Goal: Find specific page/section: Find specific page/section

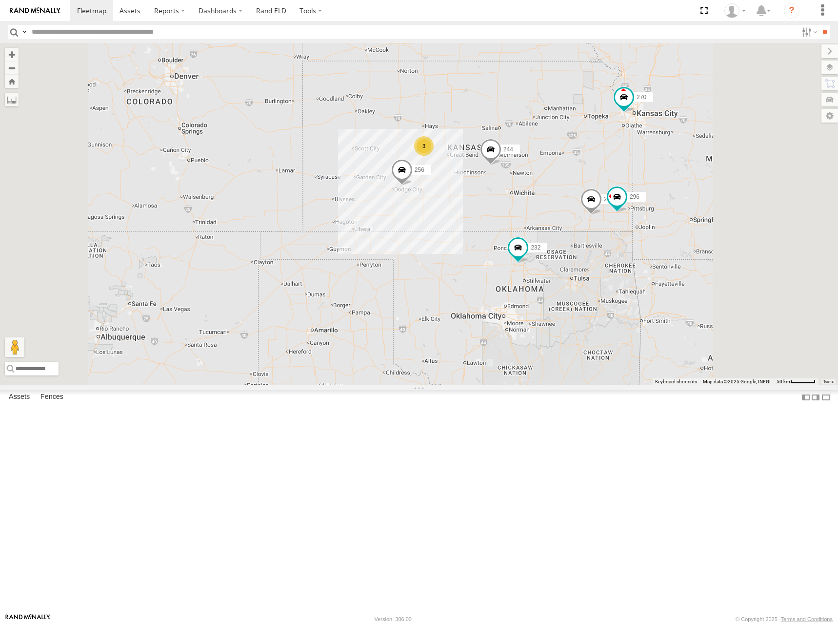
drag, startPoint x: 670, startPoint y: 231, endPoint x: 646, endPoint y: 225, distance: 24.1
click at [646, 225] on div "244 246 298 270 256 232 296 264 260 3" at bounding box center [419, 214] width 838 height 342
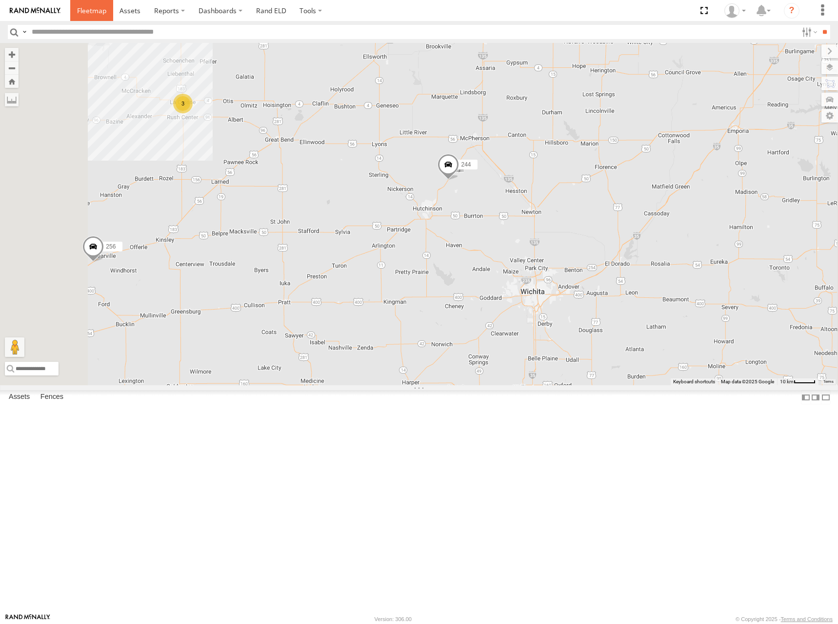
click at [94, 13] on span at bounding box center [91, 10] width 29 height 9
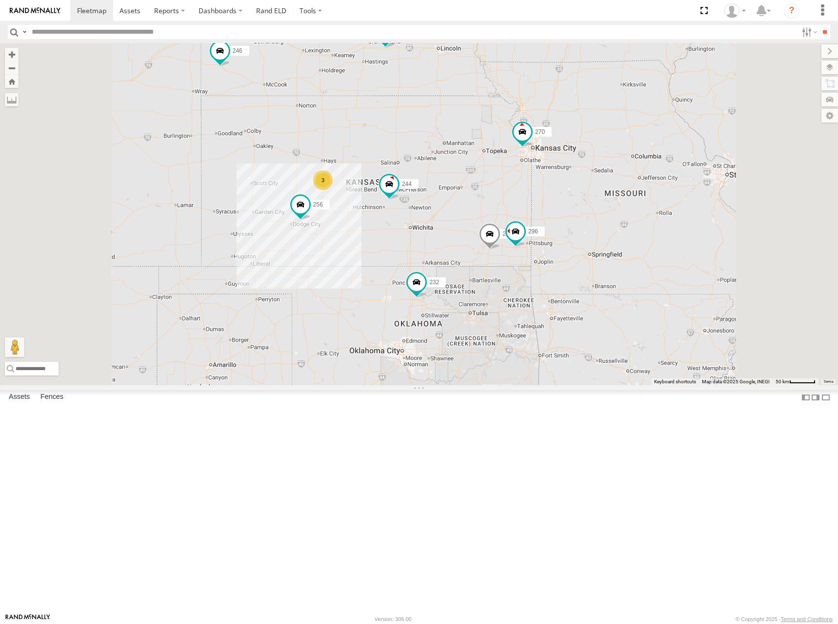
drag, startPoint x: 521, startPoint y: 342, endPoint x: 531, endPoint y: 261, distance: 82.1
click at [531, 261] on div "266 244 246 298 270 256 232 296 3 264 260" at bounding box center [419, 214] width 838 height 342
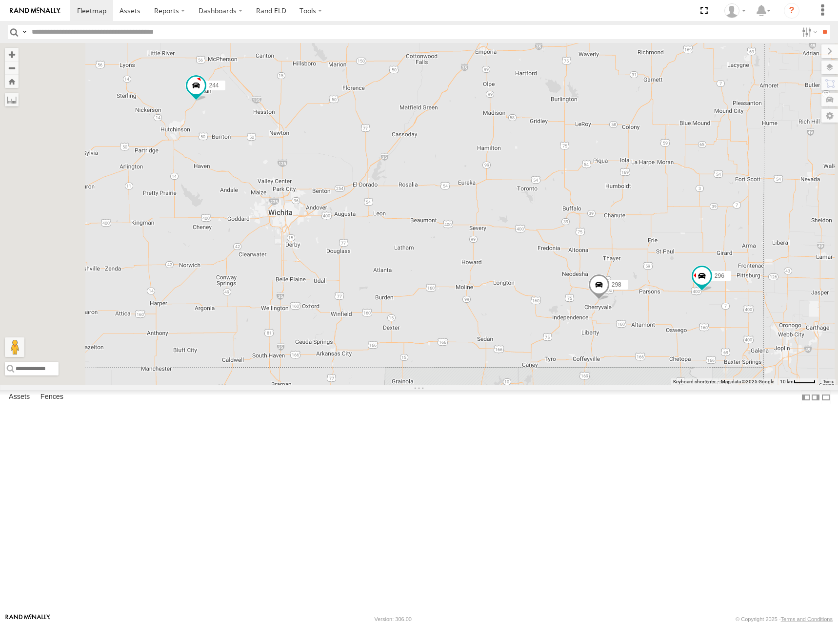
drag, startPoint x: 448, startPoint y: 289, endPoint x: 592, endPoint y: 325, distance: 148.5
click at [592, 325] on div "266 244 246 298 270 256 232 296 264 260" at bounding box center [419, 214] width 838 height 342
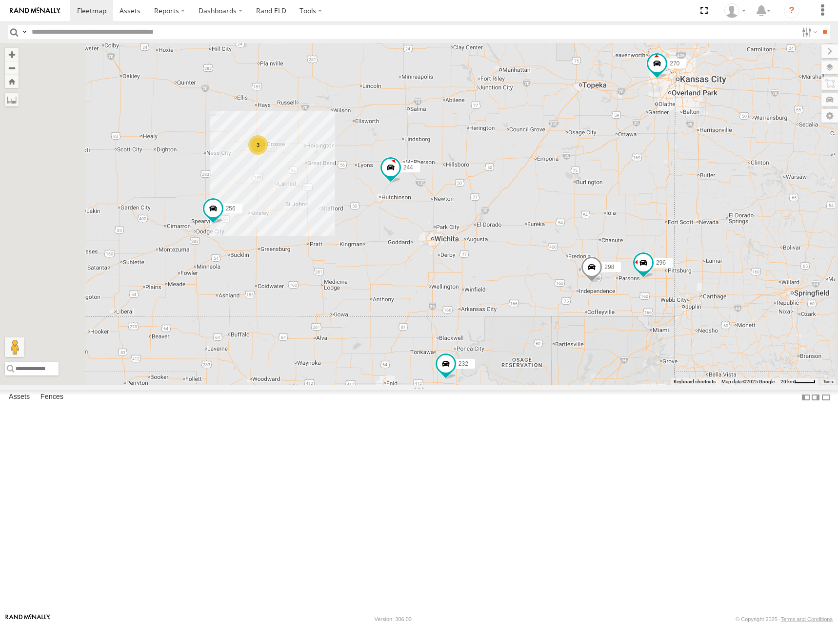
drag, startPoint x: 588, startPoint y: 236, endPoint x: 589, endPoint y: 245, distance: 9.3
click at [589, 245] on div "266 244 246 298 270 256 232 296 264 260 3" at bounding box center [419, 214] width 838 height 342
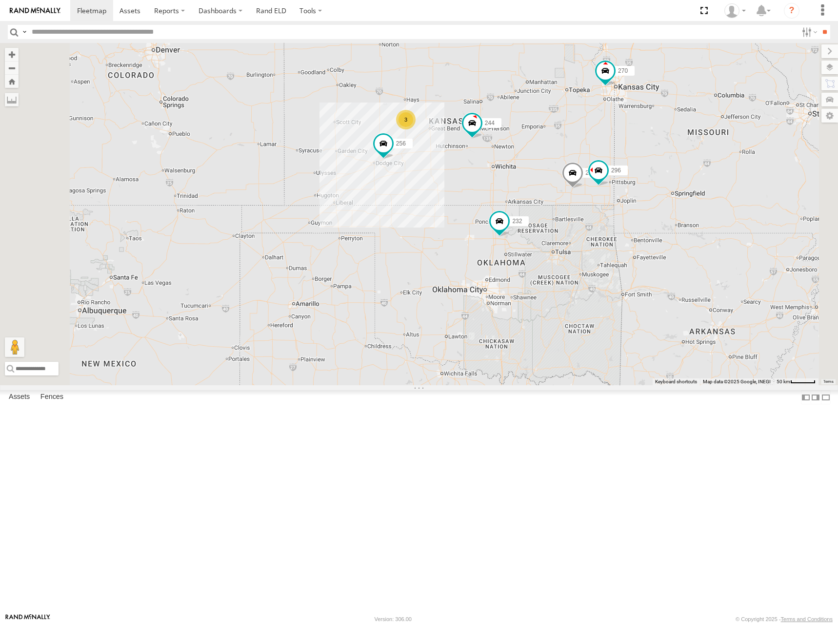
drag, startPoint x: 583, startPoint y: 141, endPoint x: 630, endPoint y: 170, distance: 54.7
click at [630, 170] on div "266 244 246 298 270 256 232 296 264 260 3" at bounding box center [419, 214] width 838 height 342
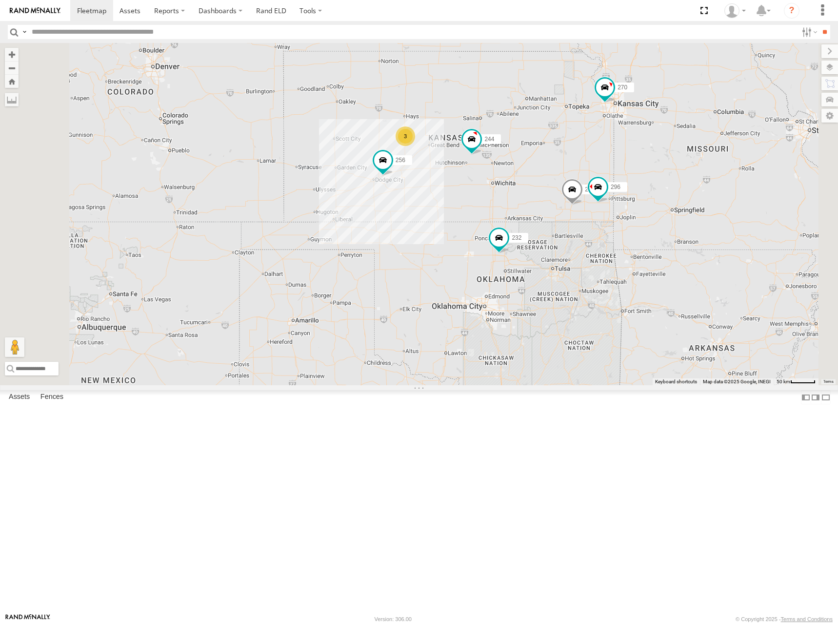
drag, startPoint x: 631, startPoint y: 174, endPoint x: 630, endPoint y: 191, distance: 17.6
click at [630, 191] on div "266 244 246 298 270 256 232 296 264 260 3" at bounding box center [419, 214] width 838 height 342
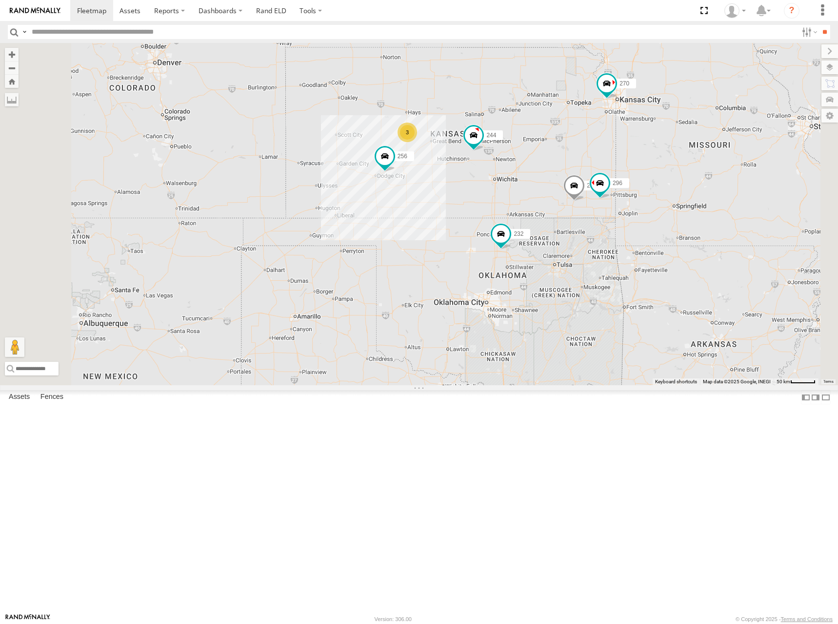
drag, startPoint x: 619, startPoint y: 188, endPoint x: 623, endPoint y: 182, distance: 7.0
click at [623, 183] on div "266 244 246 298 270 256 232 296 264 260 3" at bounding box center [419, 214] width 838 height 342
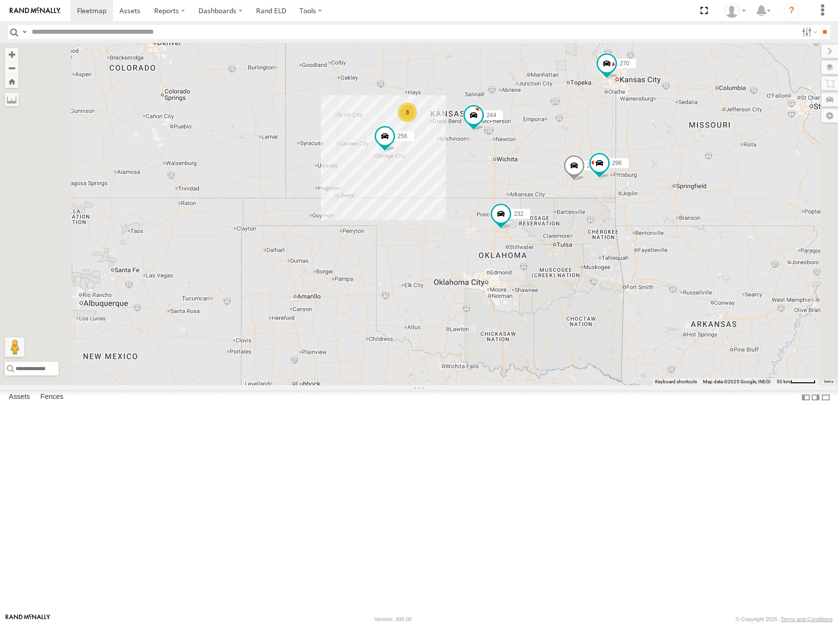
drag, startPoint x: 631, startPoint y: 186, endPoint x: 630, endPoint y: 166, distance: 20.5
click at [630, 166] on div "266 244 246 298 270 256 232 296 264 260 3" at bounding box center [419, 214] width 838 height 342
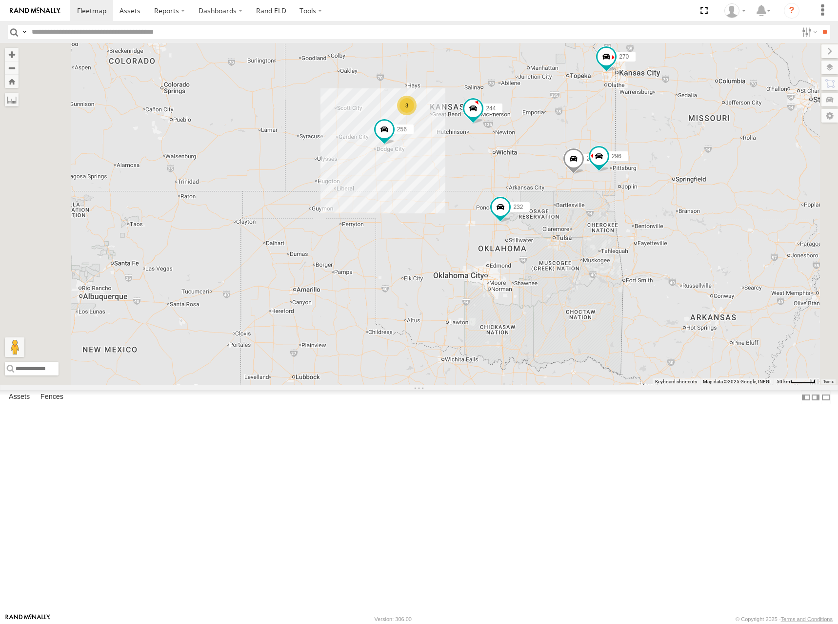
click at [625, 156] on div "266 244 246 298 270 256 232 296 264 260 3" at bounding box center [419, 214] width 838 height 342
click at [646, 155] on div "266 244 246 298 270 256 232 296 264 260 3" at bounding box center [419, 214] width 838 height 342
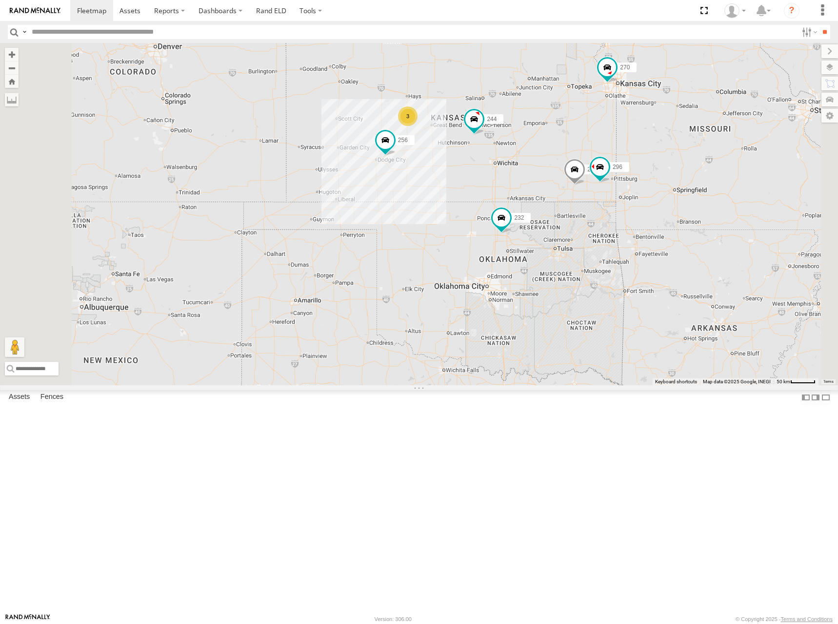
drag, startPoint x: 617, startPoint y: 158, endPoint x: 618, endPoint y: 165, distance: 7.4
click at [618, 165] on div "266 244 246 298 270 256 232 296 264 260 3" at bounding box center [419, 214] width 838 height 342
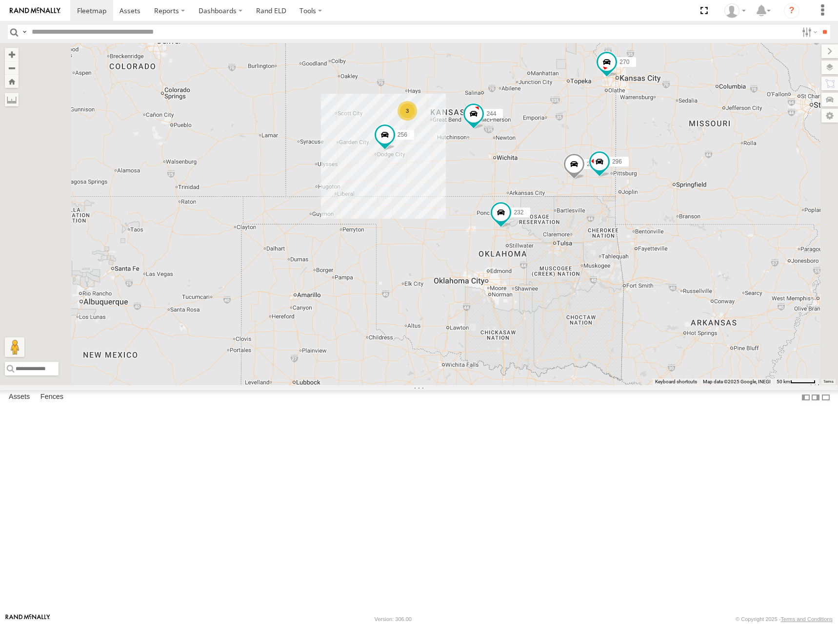
drag, startPoint x: 614, startPoint y: 152, endPoint x: 616, endPoint y: 145, distance: 7.0
click at [616, 145] on div "266 244 246 298 270 256 232 296 264 260 3" at bounding box center [419, 214] width 838 height 342
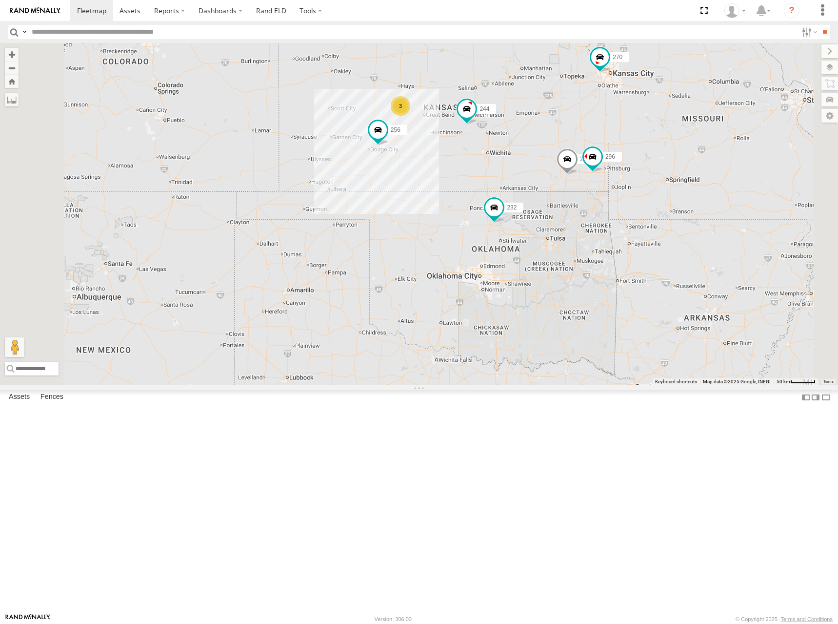
drag, startPoint x: 630, startPoint y: 175, endPoint x: 624, endPoint y: 169, distance: 8.6
click at [624, 169] on div "266 244 246 298 270 256 232 296 264 260 3" at bounding box center [419, 214] width 838 height 342
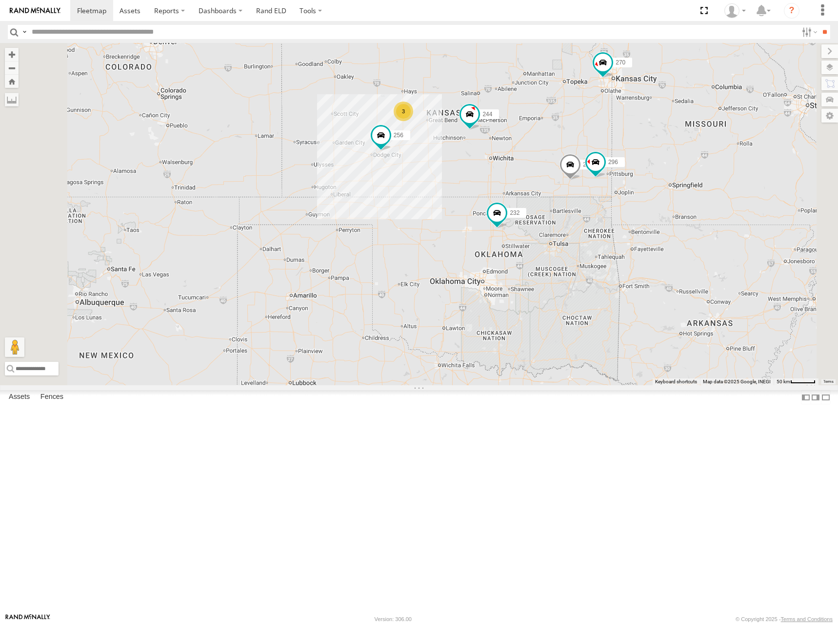
drag, startPoint x: 609, startPoint y: 142, endPoint x: 612, endPoint y: 149, distance: 7.2
click at [612, 149] on div "266 244 246 298 270 256 232 296 264 260 3" at bounding box center [419, 214] width 838 height 342
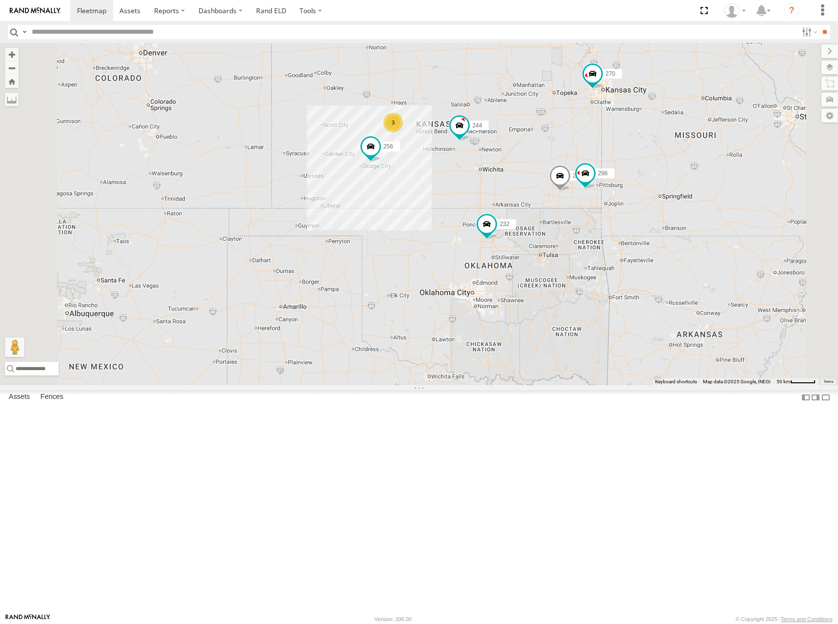
drag, startPoint x: 586, startPoint y: 175, endPoint x: 574, endPoint y: 185, distance: 15.9
click at [574, 185] on div "266 244 246 298 270 256 232 296 264 260 3" at bounding box center [419, 214] width 838 height 342
drag, startPoint x: 565, startPoint y: 192, endPoint x: 568, endPoint y: 198, distance: 6.5
click at [568, 198] on div "266 244 246 298 270 256 232 296 264 260 3" at bounding box center [419, 214] width 838 height 342
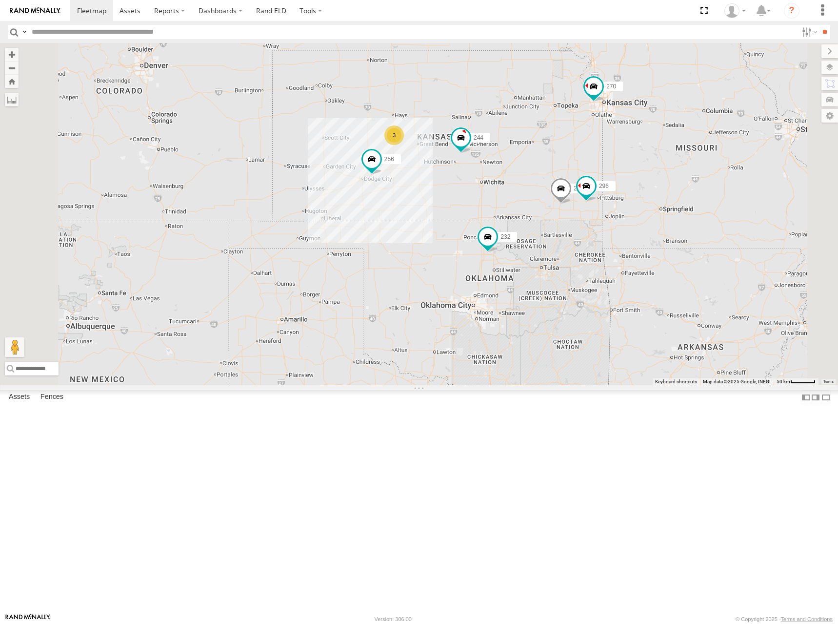
drag, startPoint x: 640, startPoint y: 178, endPoint x: 638, endPoint y: 186, distance: 8.5
click at [638, 186] on div "266 244 246 298 270 256 232 296 264 260 3" at bounding box center [419, 214] width 838 height 342
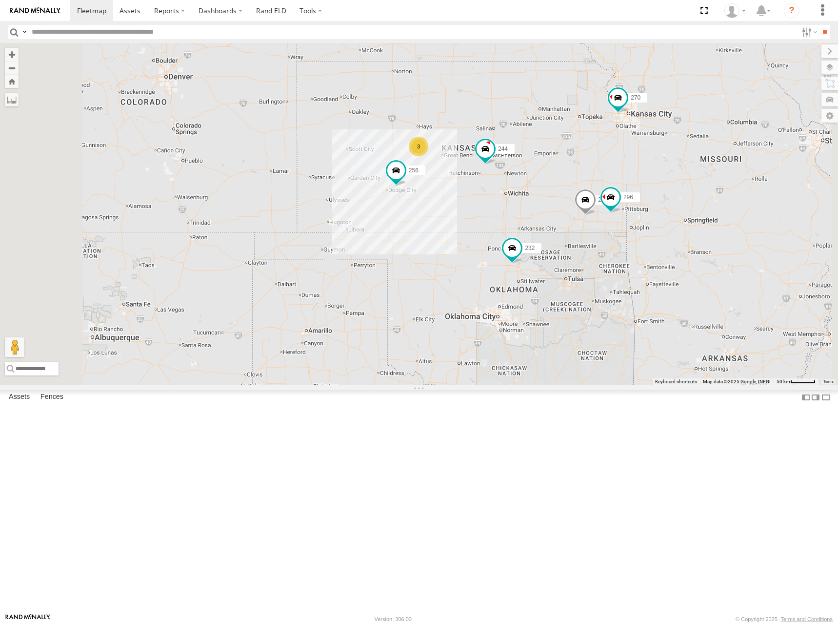
drag, startPoint x: 514, startPoint y: 158, endPoint x: 540, endPoint y: 168, distance: 27.4
click at [540, 168] on div "266 244 246 298 270 256 232 296 264 260 3" at bounding box center [419, 214] width 838 height 342
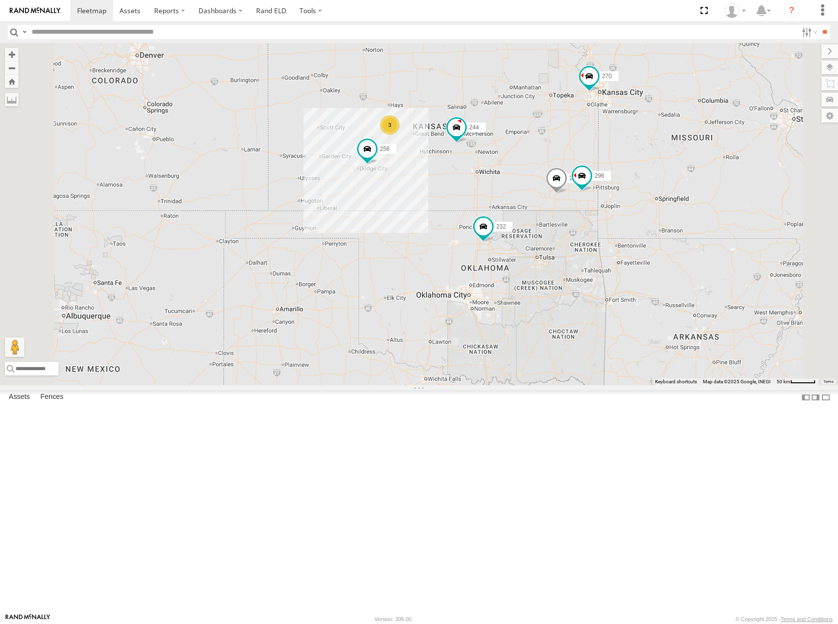
drag, startPoint x: 561, startPoint y: 189, endPoint x: 533, endPoint y: 166, distance: 36.1
click at [533, 166] on div "266 244 246 298 270 256 232 296 264 260 3" at bounding box center [419, 214] width 838 height 342
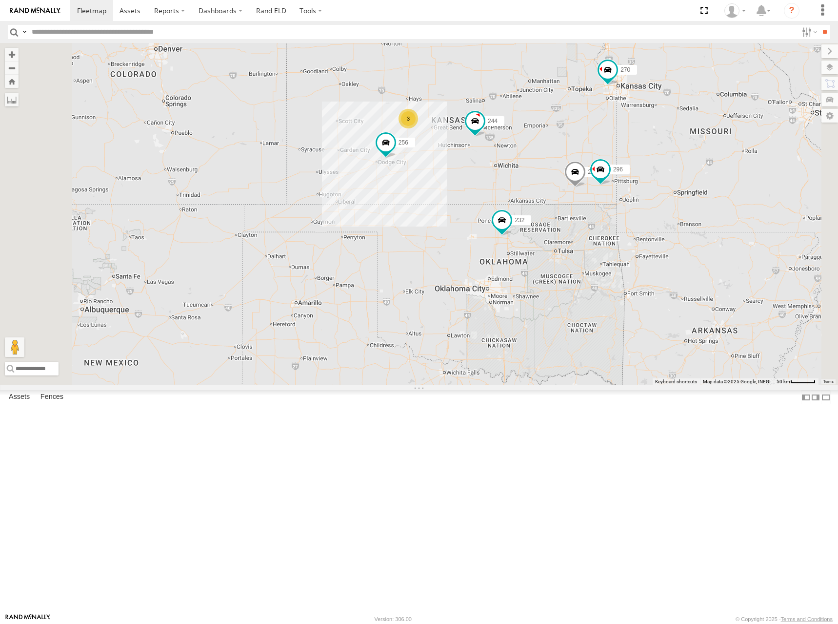
drag, startPoint x: 605, startPoint y: 174, endPoint x: 624, endPoint y: 167, distance: 19.6
click at [624, 167] on div "266 244 246 298 270 256 232 296 264 260 3" at bounding box center [419, 214] width 838 height 342
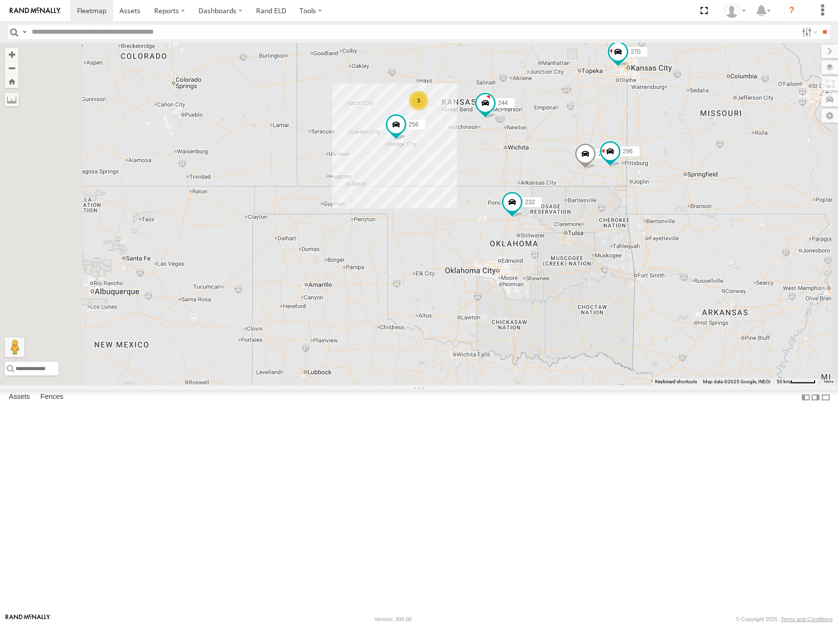
drag, startPoint x: 589, startPoint y: 186, endPoint x: 601, endPoint y: 165, distance: 23.6
click at [601, 165] on div "266 244 246 298 270 256 232 296 264 260 3" at bounding box center [419, 214] width 838 height 342
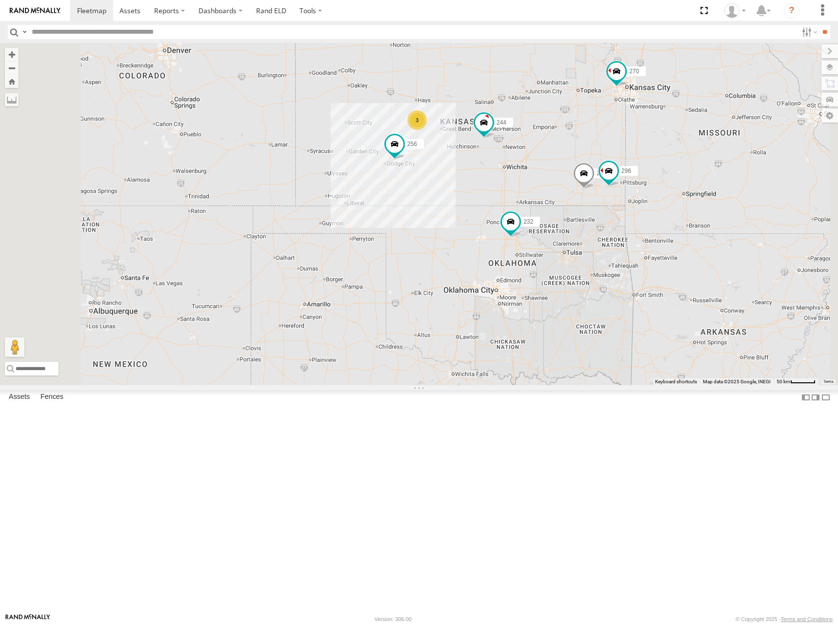
drag, startPoint x: 622, startPoint y: 136, endPoint x: 620, endPoint y: 157, distance: 20.5
click at [620, 157] on div "266 244 246 298 270 256 232 296 264 260 3" at bounding box center [419, 214] width 838 height 342
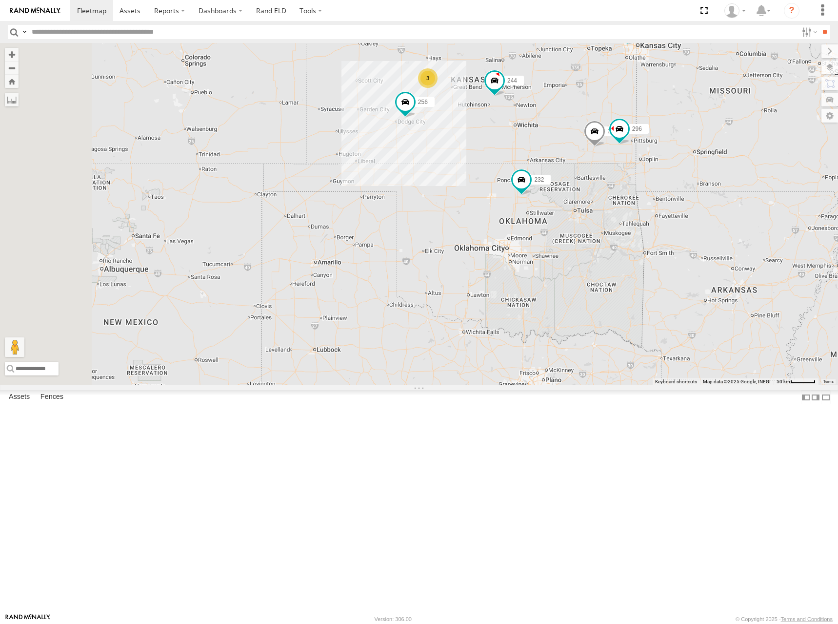
drag, startPoint x: 558, startPoint y: 292, endPoint x: 569, endPoint y: 254, distance: 39.5
click at [569, 254] on div "266 244 246 298 270 256 232 296 264 260 3" at bounding box center [419, 214] width 838 height 342
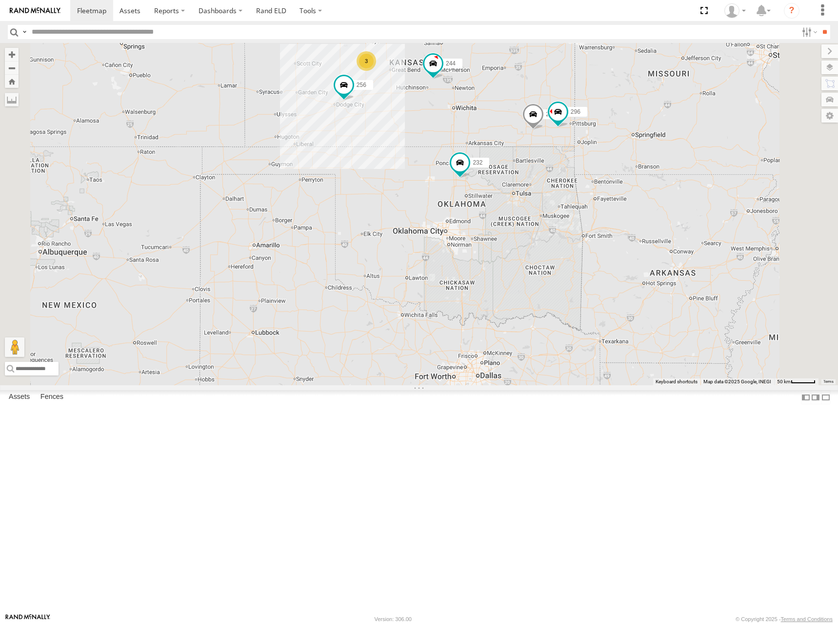
drag, startPoint x: 544, startPoint y: 131, endPoint x: 580, endPoint y: 165, distance: 49.3
click at [580, 165] on div "266 244 246 298 270 256 232 296 264 260 3" at bounding box center [419, 214] width 838 height 342
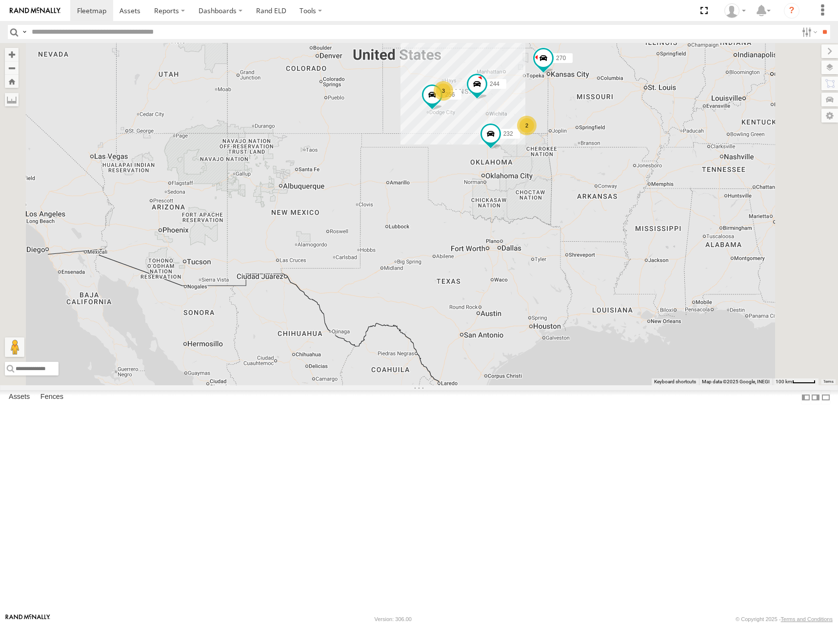
drag, startPoint x: 616, startPoint y: 147, endPoint x: 614, endPoint y: 165, distance: 18.6
click at [614, 165] on div "266 244 246 270 256 232 2 3 2" at bounding box center [419, 214] width 838 height 342
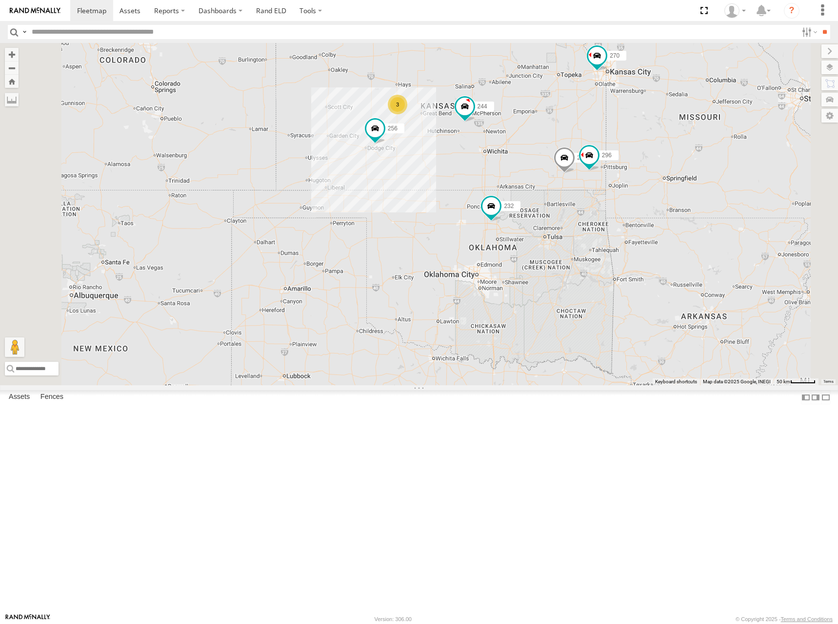
drag, startPoint x: 631, startPoint y: 189, endPoint x: 624, endPoint y: 189, distance: 7.3
click at [624, 189] on div "266 244 246 270 256 232 298 296 3 264 260" at bounding box center [419, 214] width 838 height 342
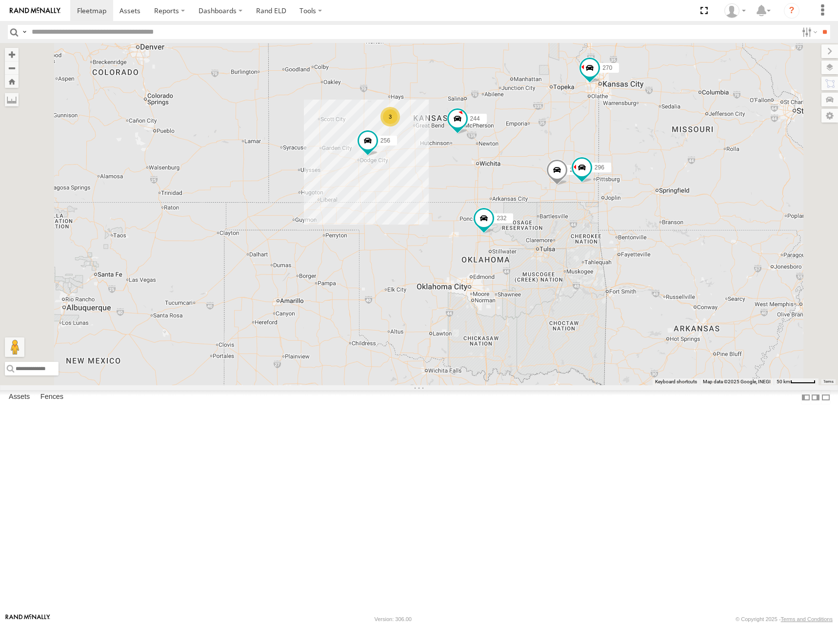
drag, startPoint x: 635, startPoint y: 156, endPoint x: 627, endPoint y: 166, distance: 12.6
click at [627, 166] on div "266 244 246 270 256 232 298 296 3 264 260" at bounding box center [419, 214] width 838 height 342
drag, startPoint x: 618, startPoint y: 180, endPoint x: 620, endPoint y: 186, distance: 6.6
click at [620, 186] on div "266 244 246 270 256 232 298 296 3 264 260" at bounding box center [419, 214] width 838 height 342
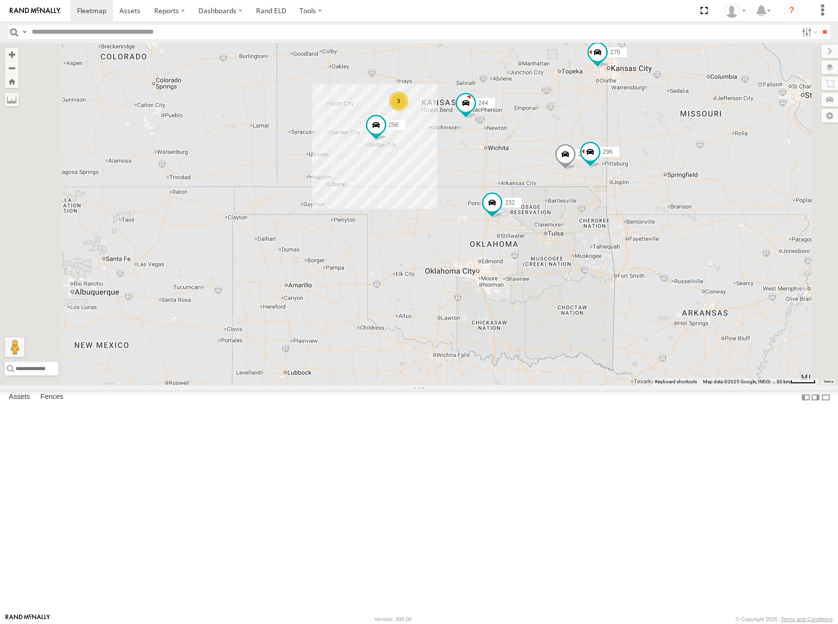
drag, startPoint x: 612, startPoint y: 190, endPoint x: 620, endPoint y: 167, distance: 24.4
click at [620, 167] on div "266 244 246 270 256 232 298 296 3 264 260" at bounding box center [419, 214] width 838 height 342
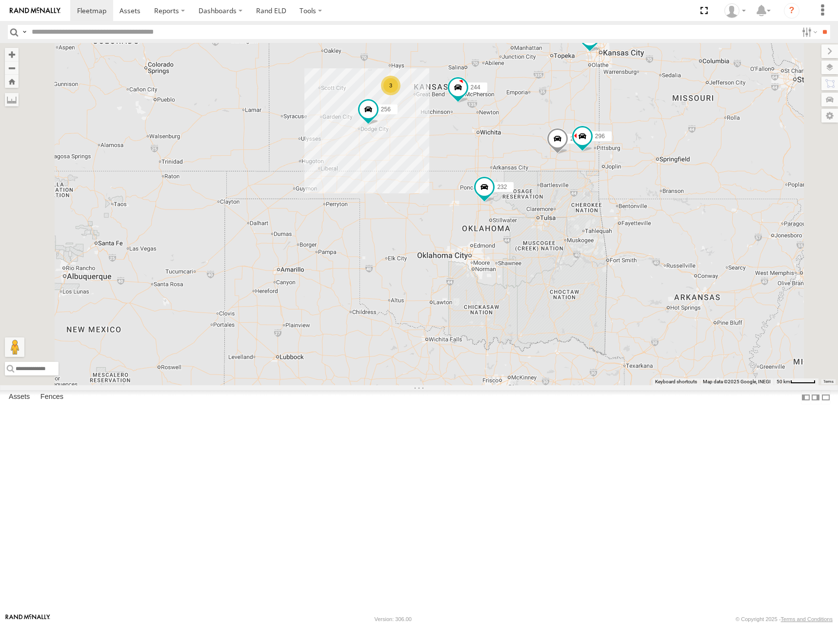
drag, startPoint x: 662, startPoint y: 220, endPoint x: 651, endPoint y: 197, distance: 25.5
click at [651, 197] on div "266 244 246 270 256 232 298 296 3 264 260" at bounding box center [419, 214] width 838 height 342
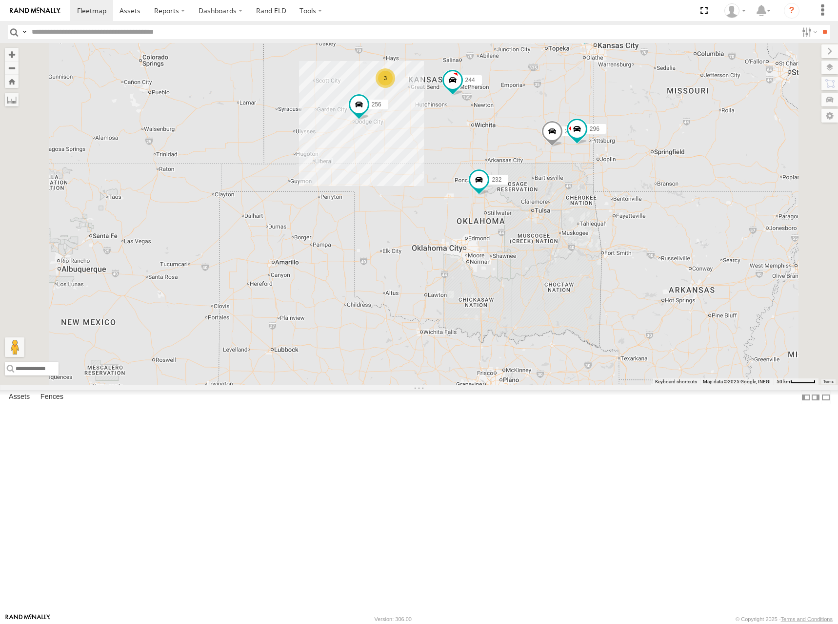
drag, startPoint x: 640, startPoint y: 188, endPoint x: 647, endPoint y: 207, distance: 20.6
click at [647, 207] on div "266 244 246 270 256 232 298 296 264 260 3" at bounding box center [419, 214] width 838 height 342
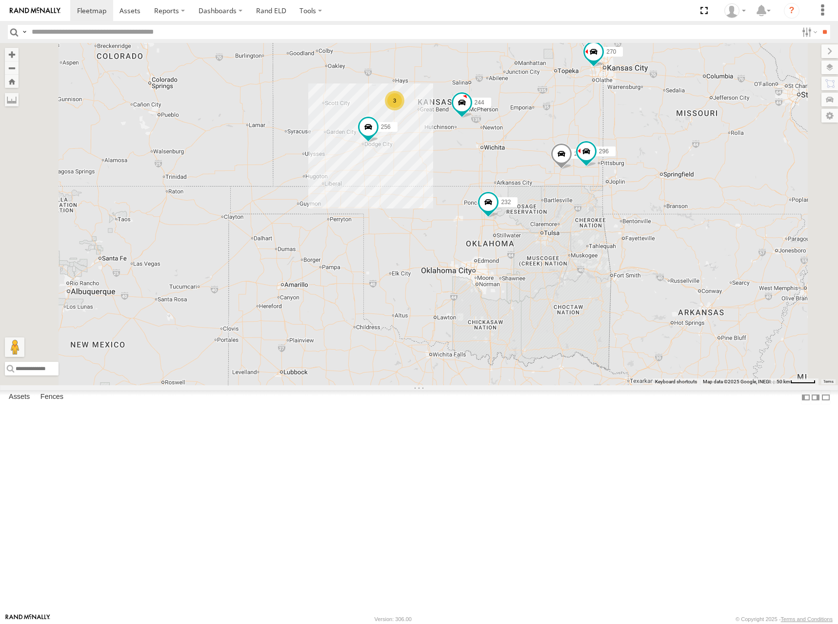
click at [639, 206] on div "266 244 246 270 256 232 298 296 264 260 3" at bounding box center [419, 214] width 838 height 342
click at [631, 152] on div "266 244 246 270 256 232 298 296 264 260 3" at bounding box center [419, 214] width 838 height 342
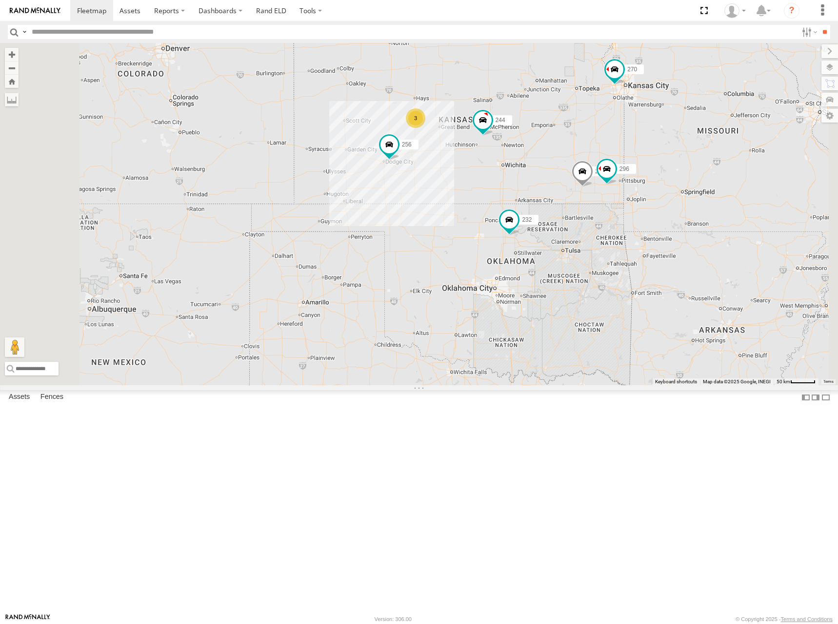
drag, startPoint x: 616, startPoint y: 168, endPoint x: 638, endPoint y: 185, distance: 27.8
click at [638, 185] on div "266 244 246 270 256 232 298 296 264 260 3" at bounding box center [419, 214] width 838 height 342
click at [651, 162] on div "266 244 246 270 256 232 298 296 264 260 3" at bounding box center [419, 214] width 838 height 342
click at [632, 174] on div "266 244 246 270 256 232 298 296 264 260 3" at bounding box center [419, 214] width 838 height 342
click at [661, 168] on div "266 244 246 270 256 232 298 296 264 260 3" at bounding box center [419, 214] width 838 height 342
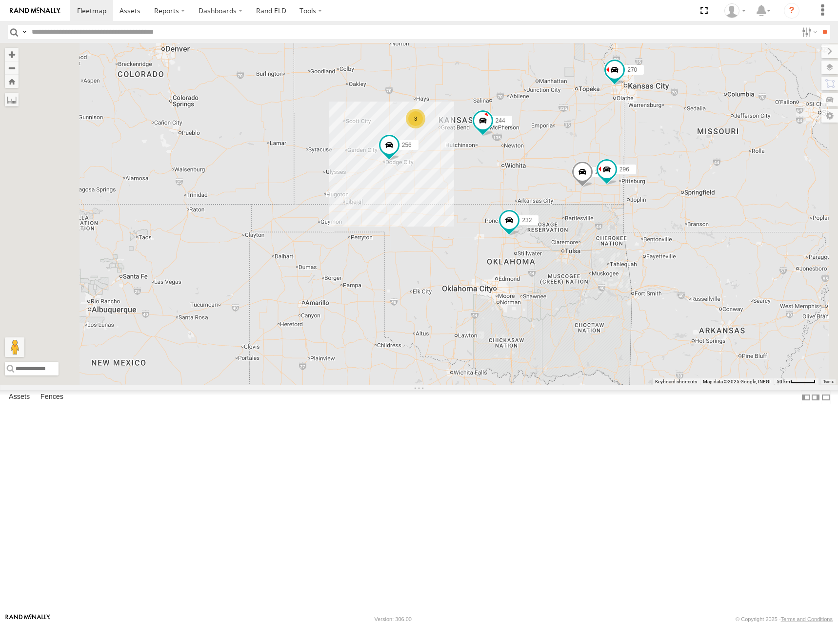
drag, startPoint x: 634, startPoint y: 161, endPoint x: 635, endPoint y: 169, distance: 8.4
click at [635, 169] on div "266 244 246 270 256 232 298 296 264 260 3" at bounding box center [419, 214] width 838 height 342
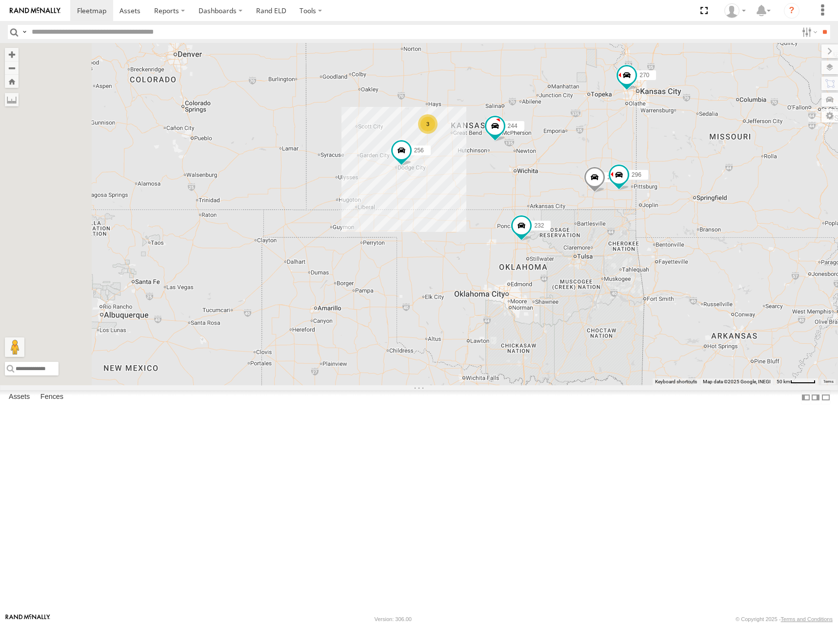
drag, startPoint x: 591, startPoint y: 188, endPoint x: 607, endPoint y: 182, distance: 16.9
click at [607, 182] on div "266 244 246 270 256 232 298 296 264 260 3" at bounding box center [419, 214] width 838 height 342
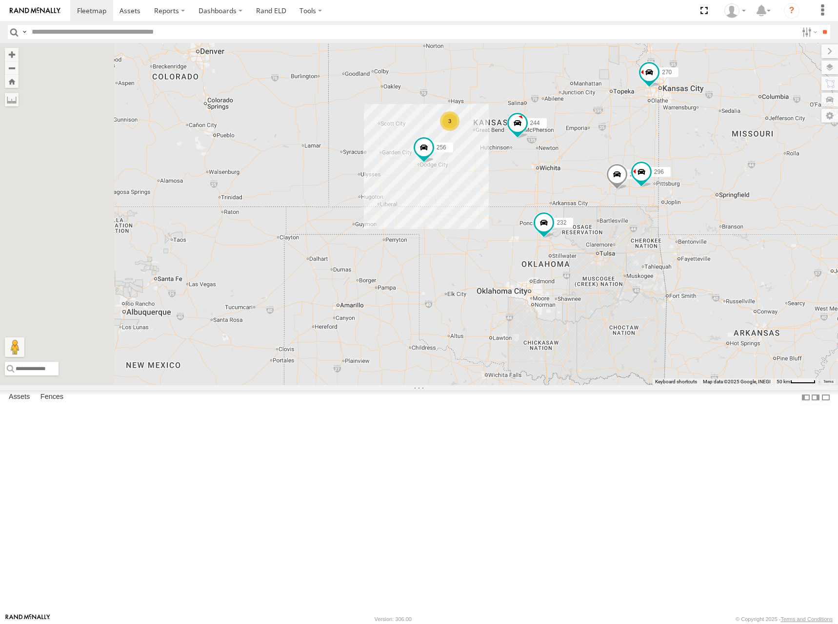
drag, startPoint x: 657, startPoint y: 175, endPoint x: 676, endPoint y: 175, distance: 19.5
click at [676, 175] on div "266 244 246 270 256 232 298 296 264 260 3" at bounding box center [419, 214] width 838 height 342
click at [674, 169] on div "266 244 246 270 256 232 298 296 264 260 3" at bounding box center [419, 214] width 838 height 342
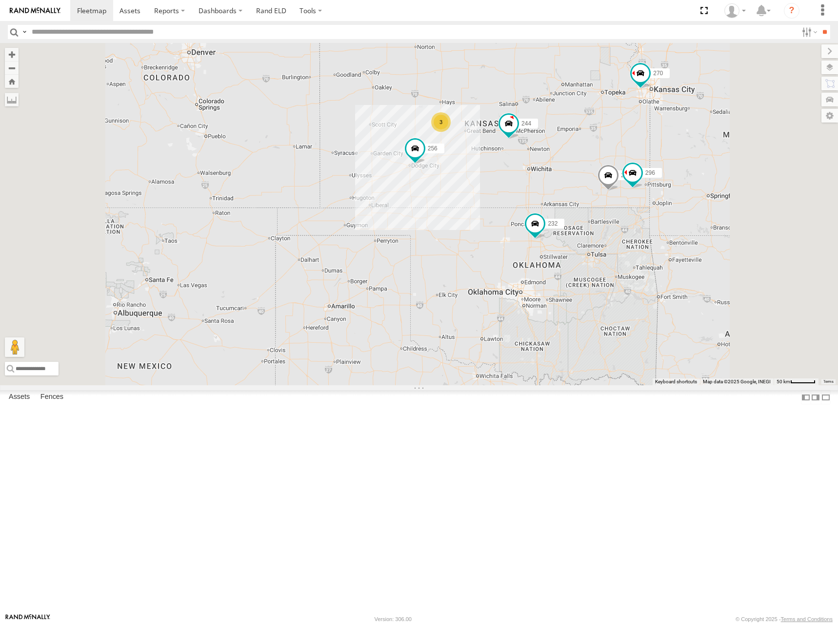
drag, startPoint x: 702, startPoint y: 224, endPoint x: 694, endPoint y: 223, distance: 7.9
click at [694, 223] on div "266 244 246 270 256 232 298 296 264 260 3" at bounding box center [419, 214] width 838 height 342
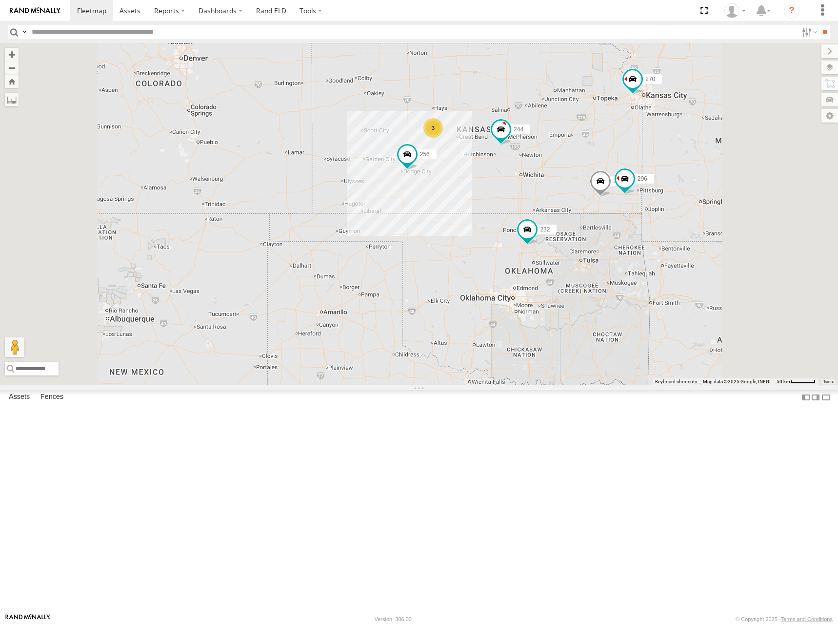
drag, startPoint x: 632, startPoint y: 197, endPoint x: 630, endPoint y: 205, distance: 9.1
click at [630, 205] on div "266 244 246 270 256 232 298 296 264 260 3" at bounding box center [419, 214] width 838 height 342
drag, startPoint x: 623, startPoint y: 206, endPoint x: 626, endPoint y: 196, distance: 11.0
click at [626, 196] on div "266 244 246 270 256 232 298 296 264 260 3" at bounding box center [419, 214] width 838 height 342
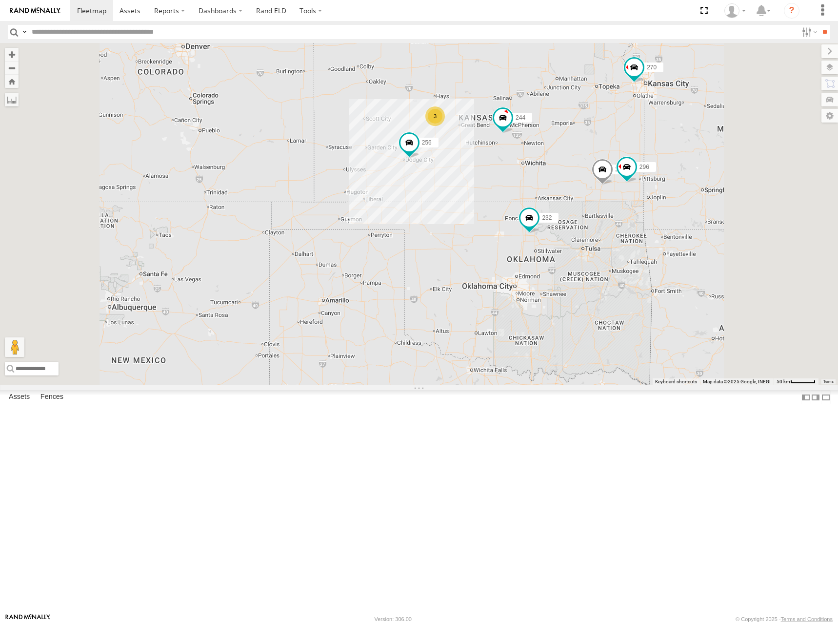
click at [636, 174] on div "266 244 246 270 256 232 298 296 264 260 3" at bounding box center [419, 214] width 838 height 342
click at [662, 160] on div "266 244 246 270 256 232 298 296 264 260 3" at bounding box center [419, 214] width 838 height 342
click at [670, 161] on div "266 244 246 270 256 232 298 296 264 260 3" at bounding box center [419, 214] width 838 height 342
click at [655, 170] on div "266 244 246 270 256 232 298 296 264 260 3" at bounding box center [419, 214] width 838 height 342
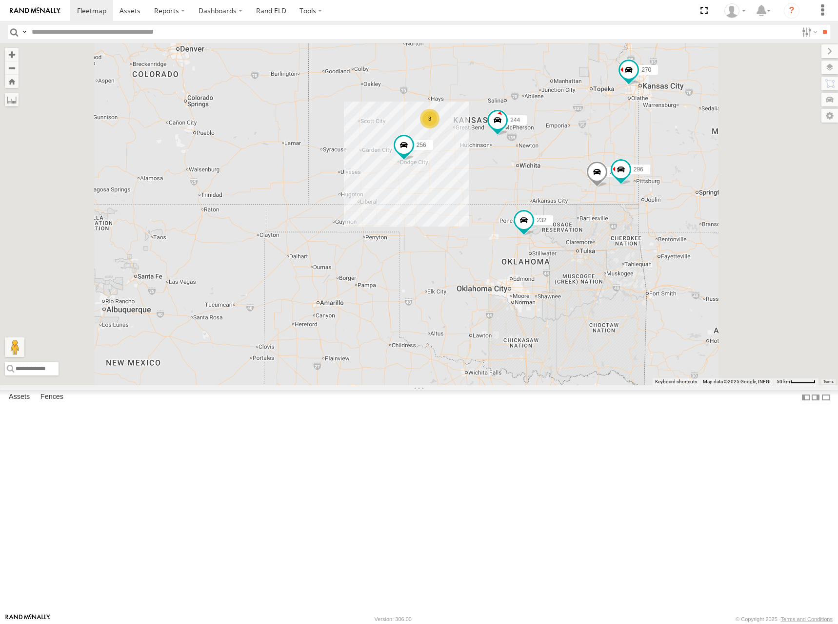
drag, startPoint x: 607, startPoint y: 169, endPoint x: 606, endPoint y: 174, distance: 5.0
click at [606, 174] on div "266 244 246 270 256 232 298 296 264 260 3" at bounding box center [419, 214] width 838 height 342
drag, startPoint x: 640, startPoint y: 161, endPoint x: 632, endPoint y: 159, distance: 8.3
click at [632, 159] on div "266 244 246 270 256 232 298 296 264 260 3" at bounding box center [419, 214] width 838 height 342
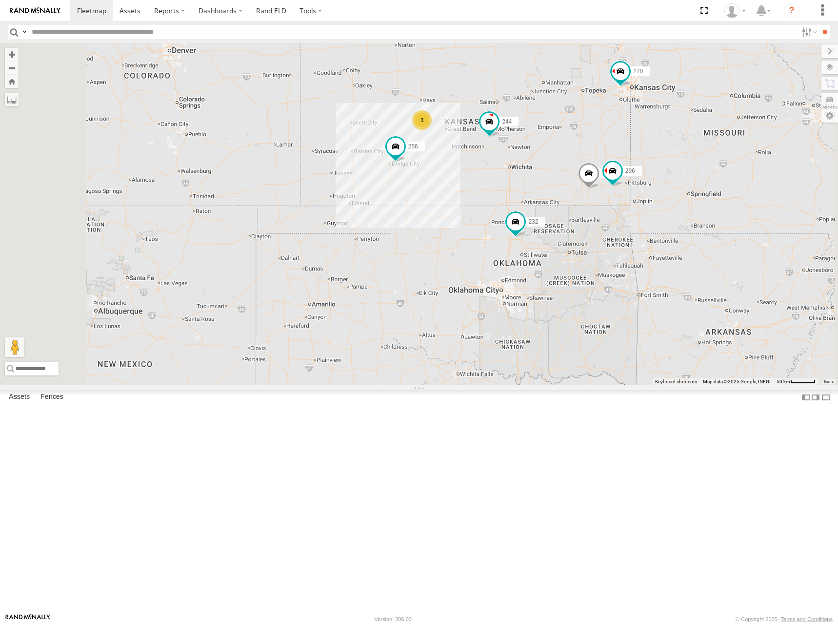
drag, startPoint x: 637, startPoint y: 172, endPoint x: 633, endPoint y: 176, distance: 5.5
click at [633, 176] on div "266 244 246 270 256 232 298 296 264 260 3" at bounding box center [419, 214] width 838 height 342
click at [640, 185] on div "266 244 246 270 256 232 298 296 264 260 3" at bounding box center [419, 214] width 838 height 342
click at [628, 198] on div "266 244 246 270 256 232 298 296 264 260 3" at bounding box center [419, 214] width 838 height 342
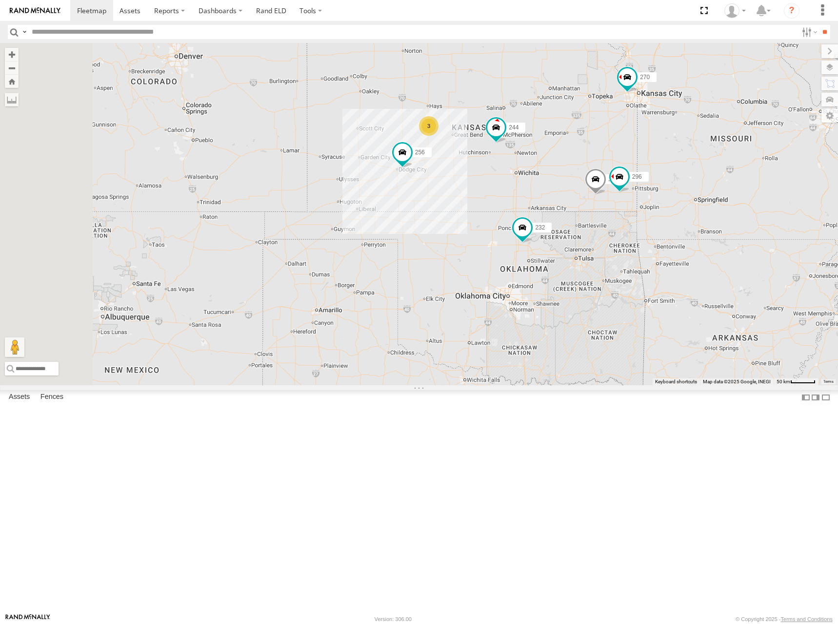
drag, startPoint x: 631, startPoint y: 182, endPoint x: 642, endPoint y: 189, distance: 12.5
click at [642, 189] on div "266 244 246 270 256 232 298 296 264 260 3" at bounding box center [419, 214] width 838 height 342
click at [659, 184] on div "266 244 246 270 256 232 298 296 264 260 3" at bounding box center [419, 214] width 838 height 342
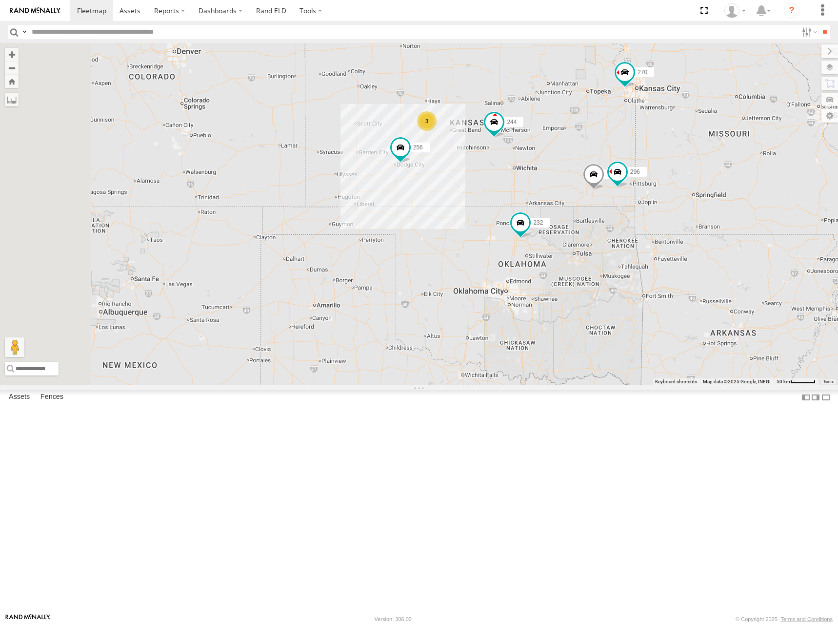
drag, startPoint x: 658, startPoint y: 175, endPoint x: 657, endPoint y: 169, distance: 6.4
click at [657, 169] on div "266 244 246 270 256 232 298 296 264 260 3" at bounding box center [419, 214] width 838 height 342
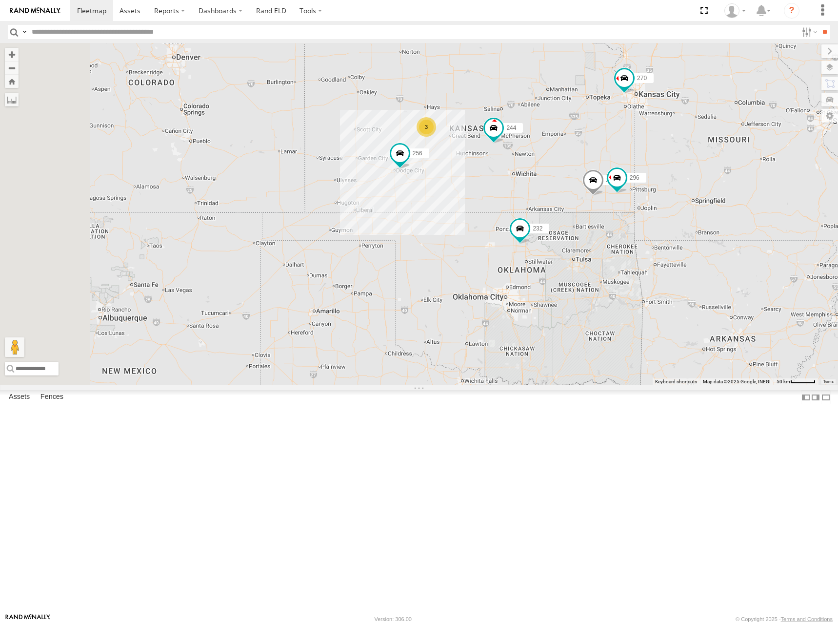
drag, startPoint x: 637, startPoint y: 167, endPoint x: 637, endPoint y: 180, distance: 12.7
click at [637, 180] on div "266 244 246 270 256 232 298 296 264 260 3" at bounding box center [419, 214] width 838 height 342
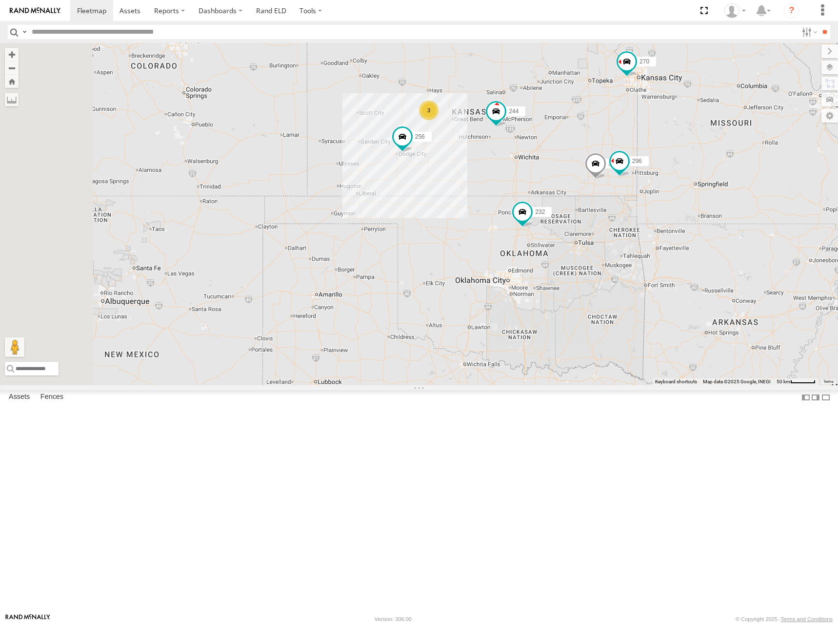
drag, startPoint x: 615, startPoint y: 208, endPoint x: 618, endPoint y: 190, distance: 17.7
click at [618, 190] on div "266 244 246 270 256 232 298 296 264 260 3" at bounding box center [419, 214] width 838 height 342
click at [673, 157] on div "266 244 246 270 256 232 298 296 264 260 3" at bounding box center [419, 214] width 838 height 342
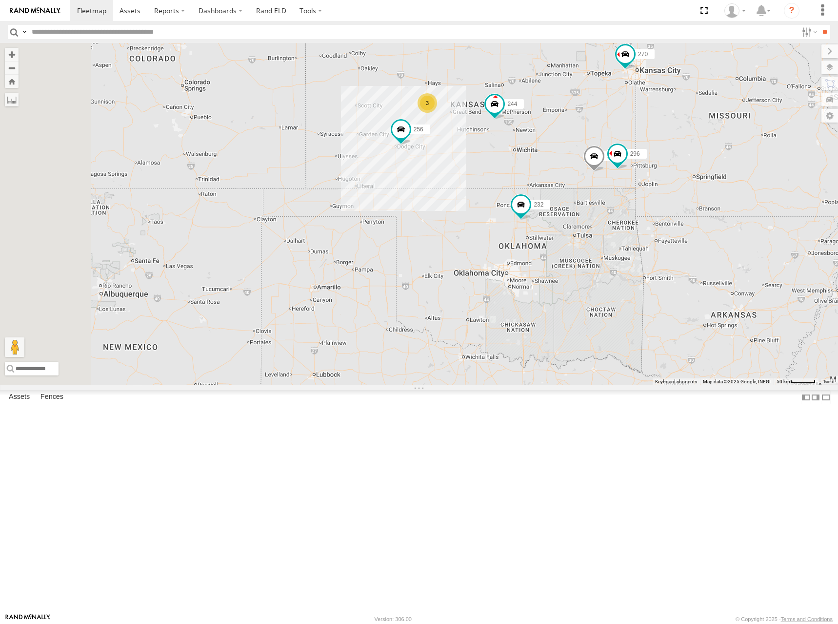
drag, startPoint x: 656, startPoint y: 171, endPoint x: 653, endPoint y: 164, distance: 7.3
click at [653, 164] on div "266 244 246 270 256 232 298 296 264 260 3" at bounding box center [419, 214] width 838 height 342
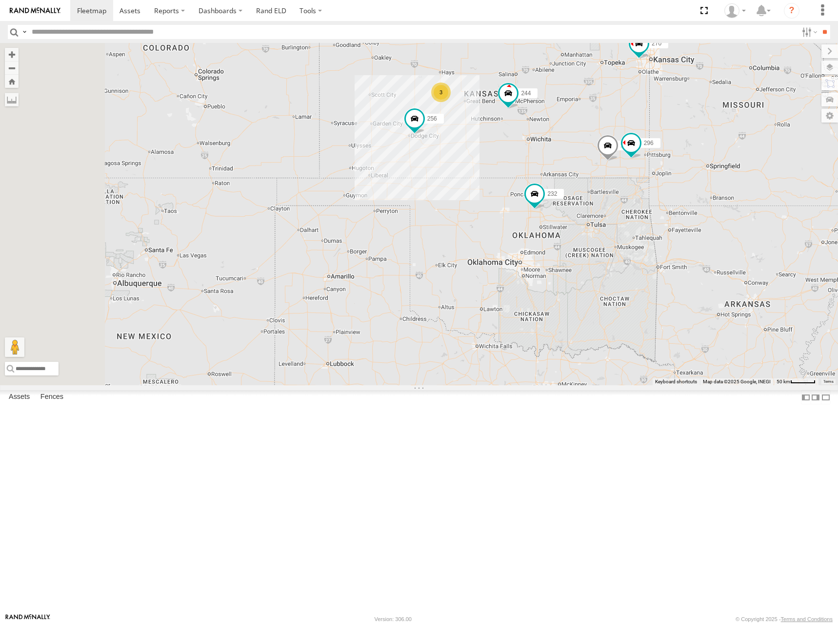
drag, startPoint x: 647, startPoint y: 166, endPoint x: 662, endPoint y: 155, distance: 18.2
click at [662, 155] on div "266 244 246 270 256 232 298 296 264 260 3" at bounding box center [419, 214] width 838 height 342
drag, startPoint x: 692, startPoint y: 202, endPoint x: 693, endPoint y: 217, distance: 14.7
click at [693, 217] on div "266 244 246 270 256 232 298 296 264 260 3" at bounding box center [419, 214] width 838 height 342
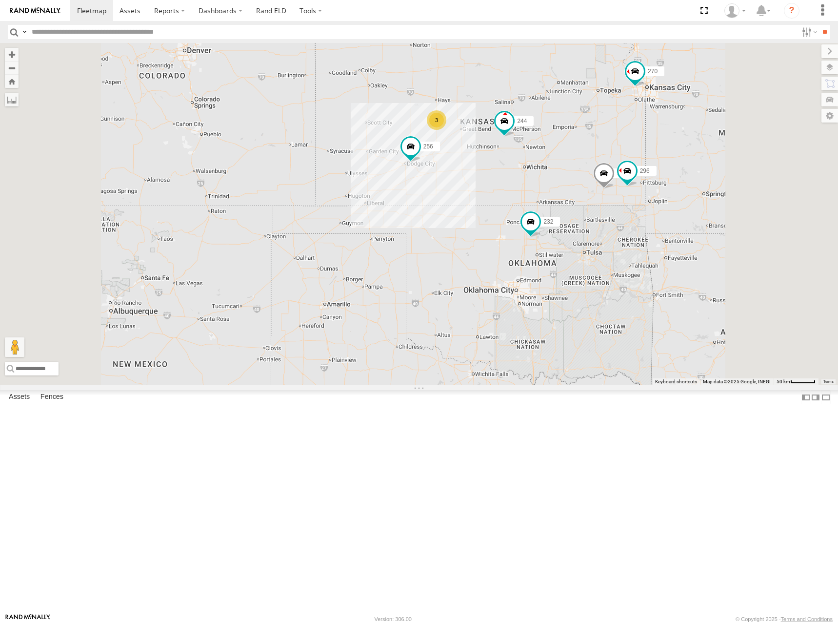
drag, startPoint x: 678, startPoint y: 159, endPoint x: 676, endPoint y: 166, distance: 7.3
click at [676, 166] on div "266 244 246 270 256 232 298 296 264 260 3" at bounding box center [419, 214] width 838 height 342
click at [690, 172] on div "266 244 246 270 256 232 298 296 264 260 3" at bounding box center [419, 214] width 838 height 342
click at [684, 170] on div "266 244 246 270 256 232 298 296 264 260 3" at bounding box center [419, 214] width 838 height 342
drag, startPoint x: 642, startPoint y: 188, endPoint x: 643, endPoint y: 179, distance: 9.3
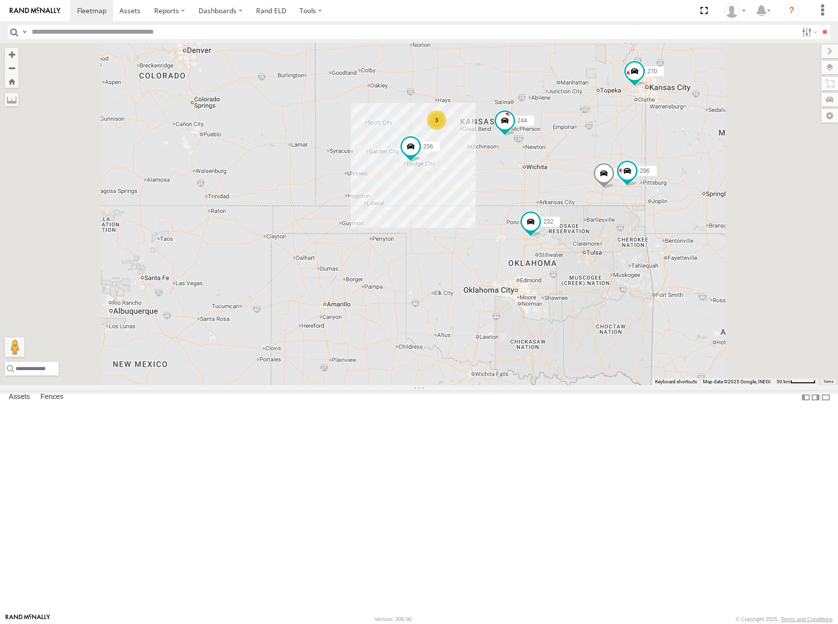
click at [643, 179] on div "266 244 246 270 256 232 298 296 264 260 3" at bounding box center [419, 214] width 838 height 342
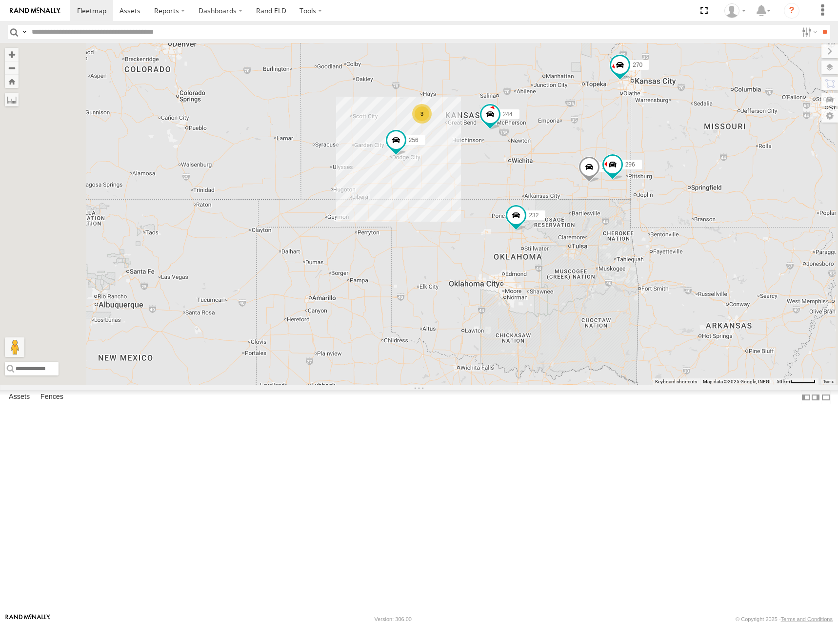
drag, startPoint x: 652, startPoint y: 177, endPoint x: 638, endPoint y: 171, distance: 16.0
click at [638, 171] on div "266 244 246 270 256 232 298 296 264 260 3" at bounding box center [419, 214] width 838 height 342
click at [645, 171] on div "266 244 246 270 256 232 298 296 264 260 3" at bounding box center [419, 214] width 838 height 342
drag, startPoint x: 613, startPoint y: 188, endPoint x: 608, endPoint y: 196, distance: 9.2
click at [608, 196] on div "266 244 246 270 256 232 298 296 264 260 3" at bounding box center [419, 214] width 838 height 342
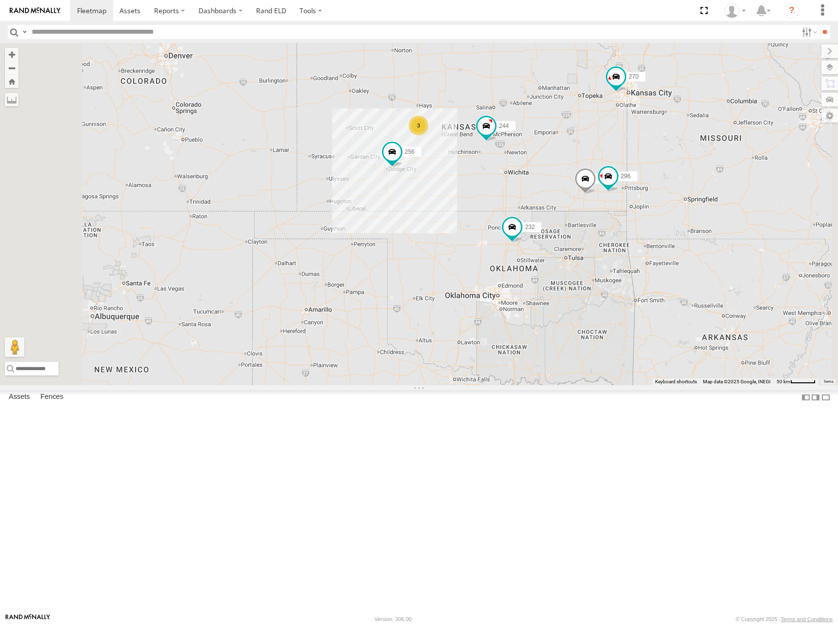
drag, startPoint x: 624, startPoint y: 188, endPoint x: 623, endPoint y: 194, distance: 5.4
click at [623, 194] on div "266 244 246 270 256 232 298 296 264 260 3" at bounding box center [419, 214] width 838 height 342
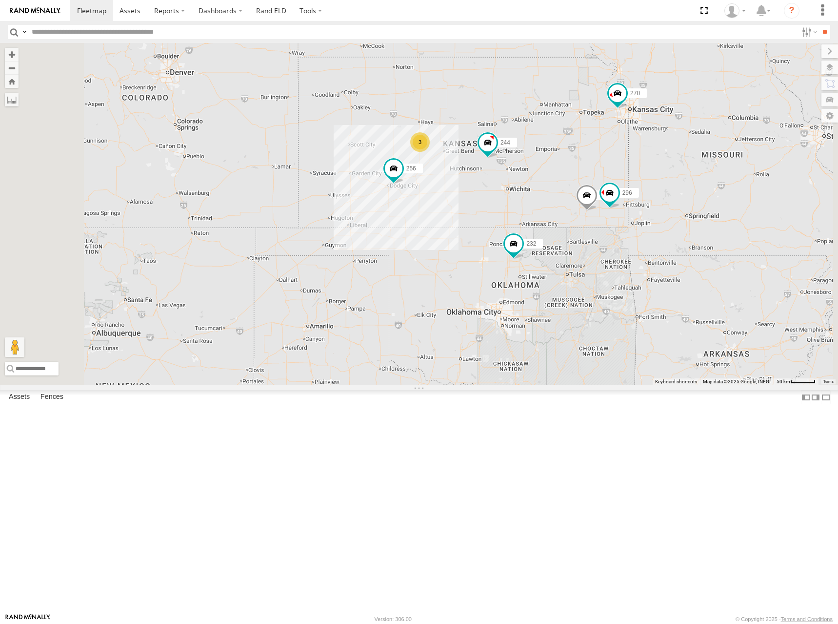
drag, startPoint x: 659, startPoint y: 194, endPoint x: 660, endPoint y: 212, distance: 17.6
click at [660, 212] on div "266 244 246 270 256 232 298 296 264 260 3" at bounding box center [419, 214] width 838 height 342
drag, startPoint x: 637, startPoint y: 202, endPoint x: 636, endPoint y: 208, distance: 6.4
click at [636, 208] on div "266 244 246 270 256 232 298 296 264 260 3" at bounding box center [419, 214] width 838 height 342
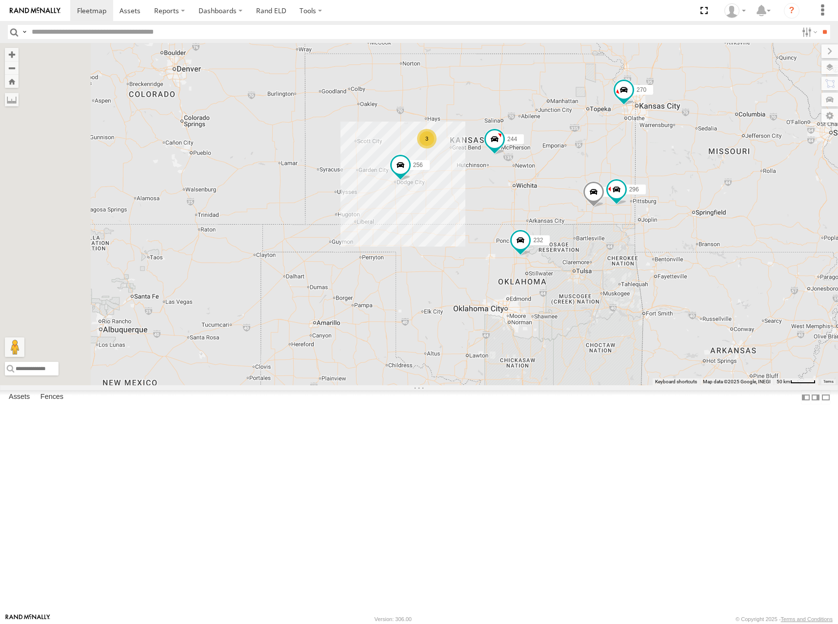
drag, startPoint x: 644, startPoint y: 208, endPoint x: 649, endPoint y: 202, distance: 7.9
click at [649, 202] on div "266 244 246 270 256 232 298 296 264 260 3" at bounding box center [419, 214] width 838 height 342
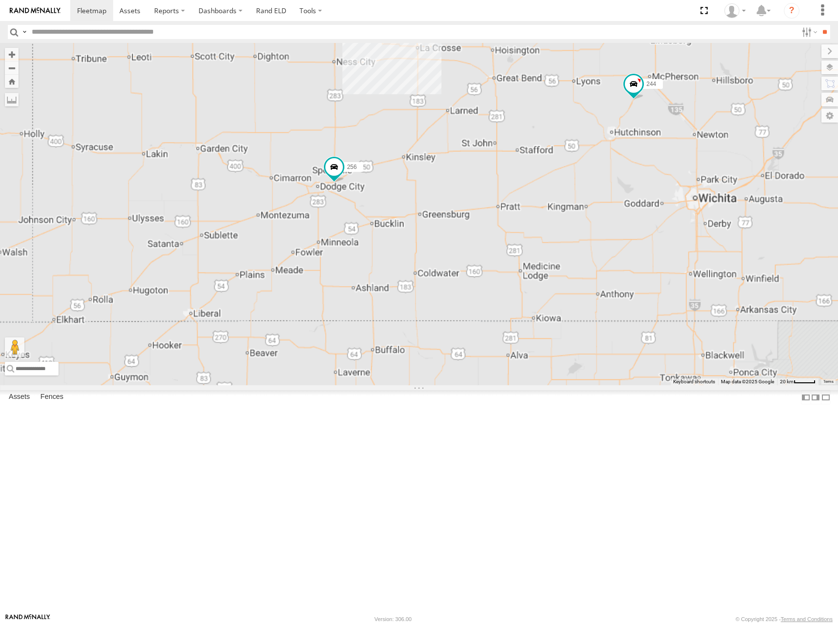
scroll to position [49, 0]
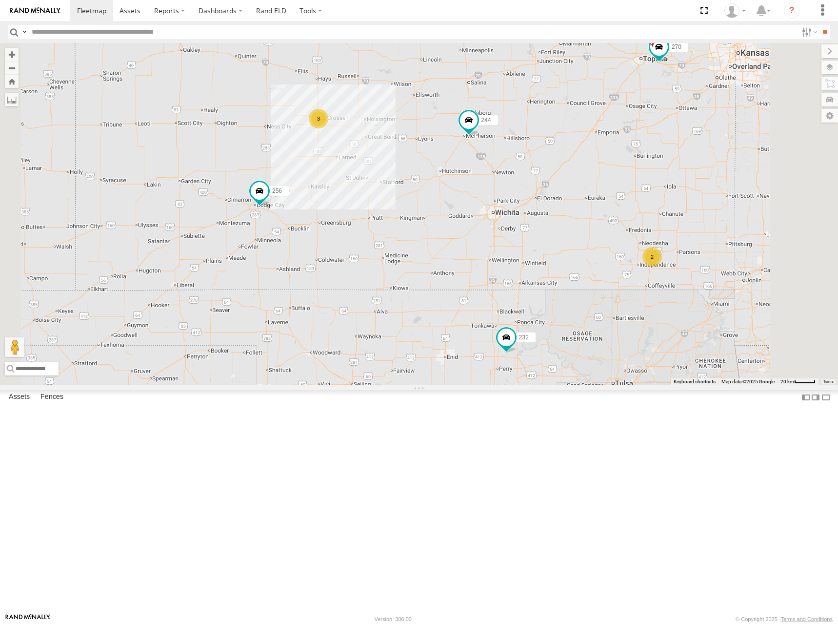
drag, startPoint x: 670, startPoint y: 205, endPoint x: 665, endPoint y: 293, distance: 88.5
click at [665, 293] on div "244 270 256 232 2 3" at bounding box center [419, 214] width 838 height 342
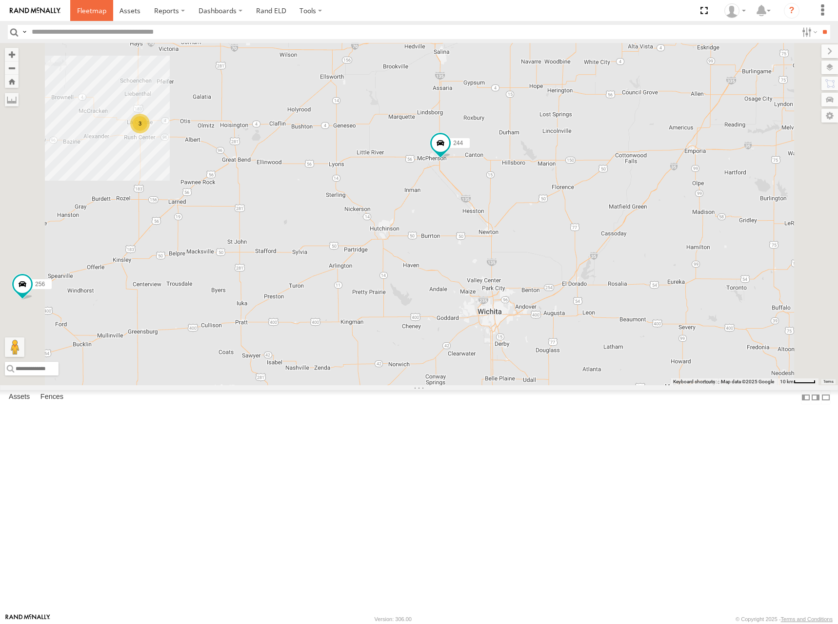
click at [75, 9] on link at bounding box center [91, 10] width 43 height 21
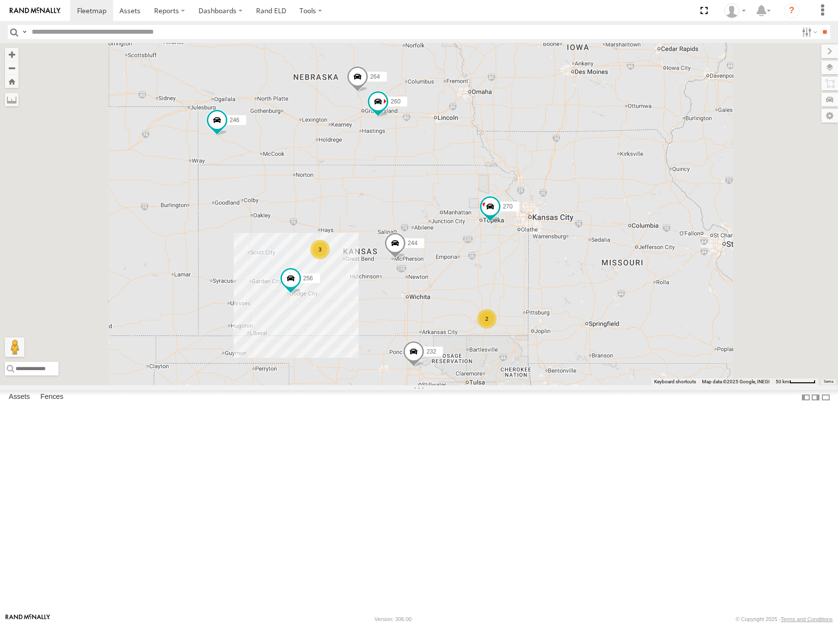
drag, startPoint x: 521, startPoint y: 311, endPoint x: 522, endPoint y: 283, distance: 27.8
click at [522, 283] on div "266 244 246 2 270 256 232 3 264 260" at bounding box center [419, 214] width 838 height 342
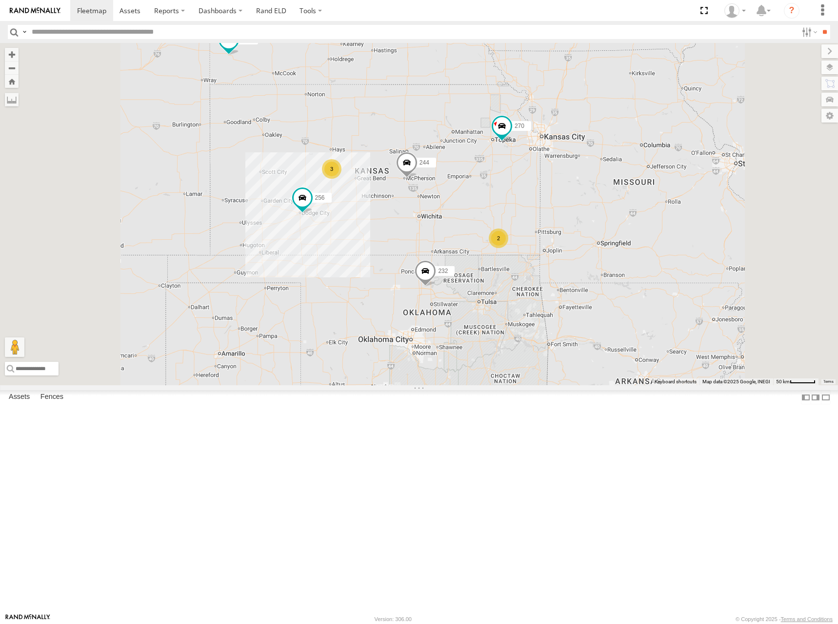
drag, startPoint x: 484, startPoint y: 331, endPoint x: 497, endPoint y: 270, distance: 63.0
click at [497, 270] on div "266 244 246 270 256 232 264 260 2 3" at bounding box center [419, 214] width 838 height 342
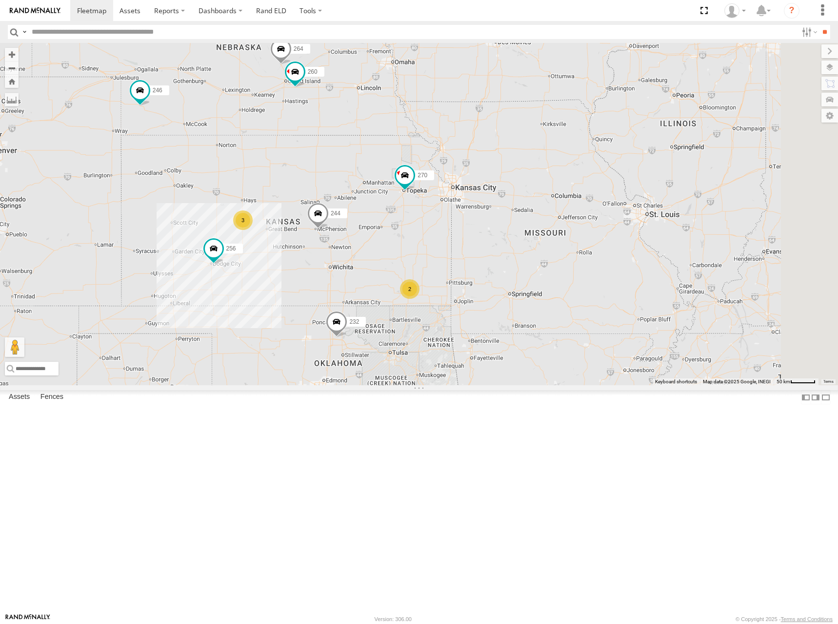
drag, startPoint x: 627, startPoint y: 160, endPoint x: 537, endPoint y: 222, distance: 109.8
click at [527, 224] on div "244 246 270 256 232 264 266 260 2 3" at bounding box center [419, 214] width 838 height 342
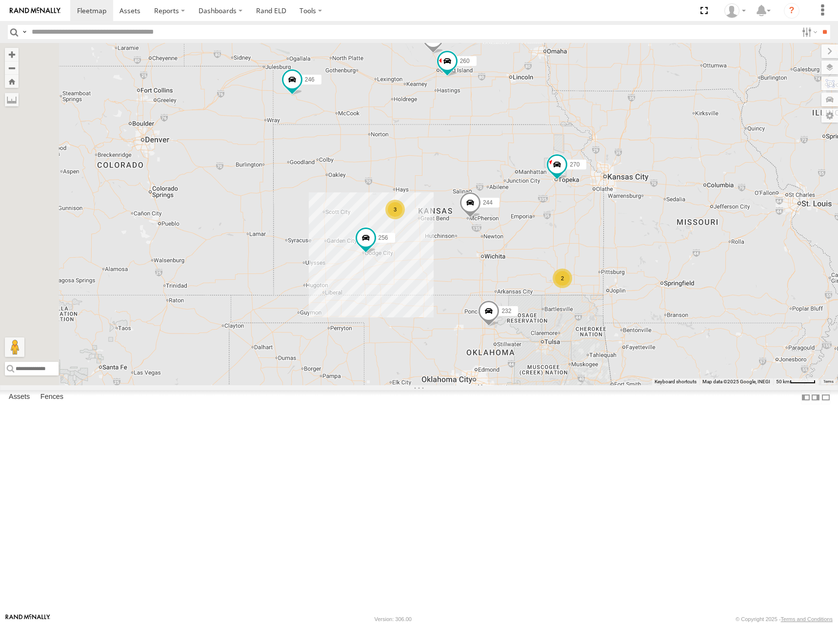
drag, startPoint x: 509, startPoint y: 197, endPoint x: 666, endPoint y: 182, distance: 158.3
click at [666, 182] on div "244 246 270 256 232 264 266 260 2 3" at bounding box center [419, 214] width 838 height 342
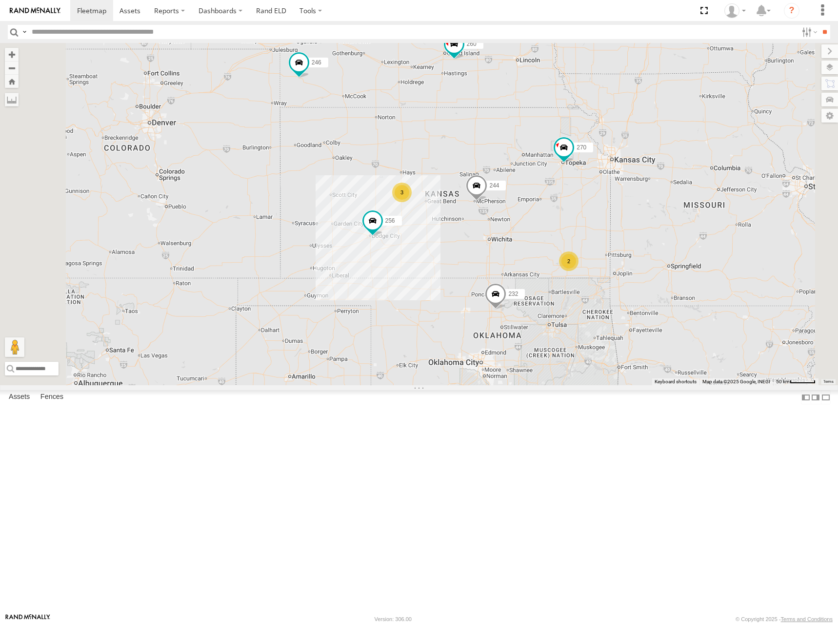
drag, startPoint x: 482, startPoint y: 227, endPoint x: 488, endPoint y: 209, distance: 19.1
click at [488, 209] on div "244 246 270 256 232 264 266 260 2 3" at bounding box center [419, 214] width 838 height 342
drag, startPoint x: 511, startPoint y: 232, endPoint x: 513, endPoint y: 224, distance: 8.5
click at [513, 224] on div "244 246 270 256 232 264 266 260 2 3" at bounding box center [419, 214] width 838 height 342
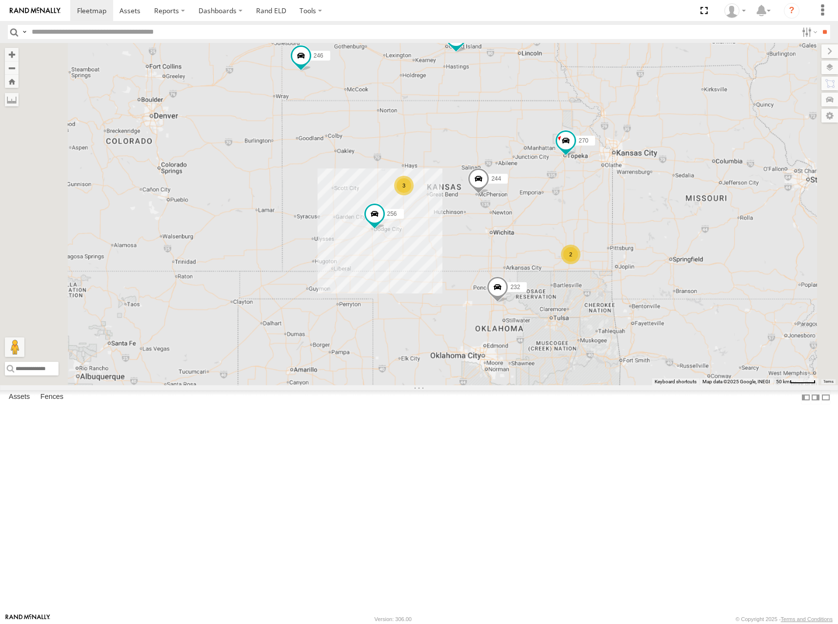
drag, startPoint x: 499, startPoint y: 246, endPoint x: 495, endPoint y: 210, distance: 36.3
click at [495, 210] on div "244 246 270 256 232 264 266 260 2 3" at bounding box center [419, 214] width 838 height 342
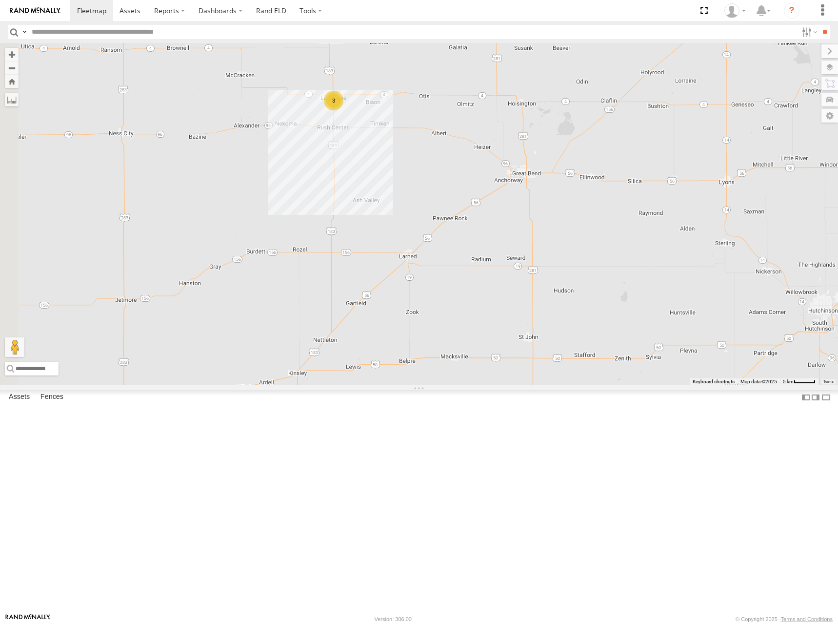
drag, startPoint x: 422, startPoint y: 238, endPoint x: 500, endPoint y: 267, distance: 84.0
click at [500, 267] on div "244 246 270 256 232 264 266 260 3" at bounding box center [419, 214] width 838 height 342
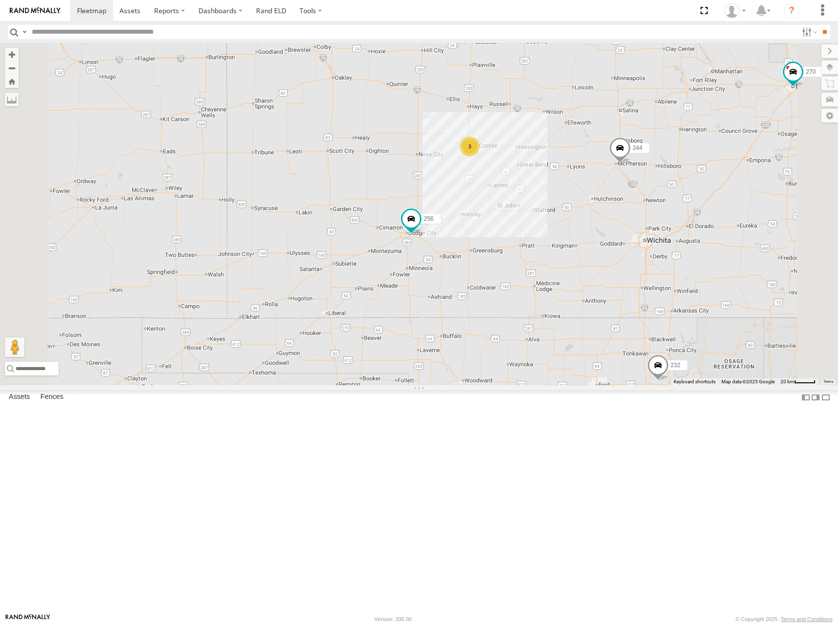
drag, startPoint x: 695, startPoint y: 316, endPoint x: 631, endPoint y: 306, distance: 65.1
click at [631, 306] on div "244 246 270 256 232 264 266 260 3" at bounding box center [419, 214] width 838 height 342
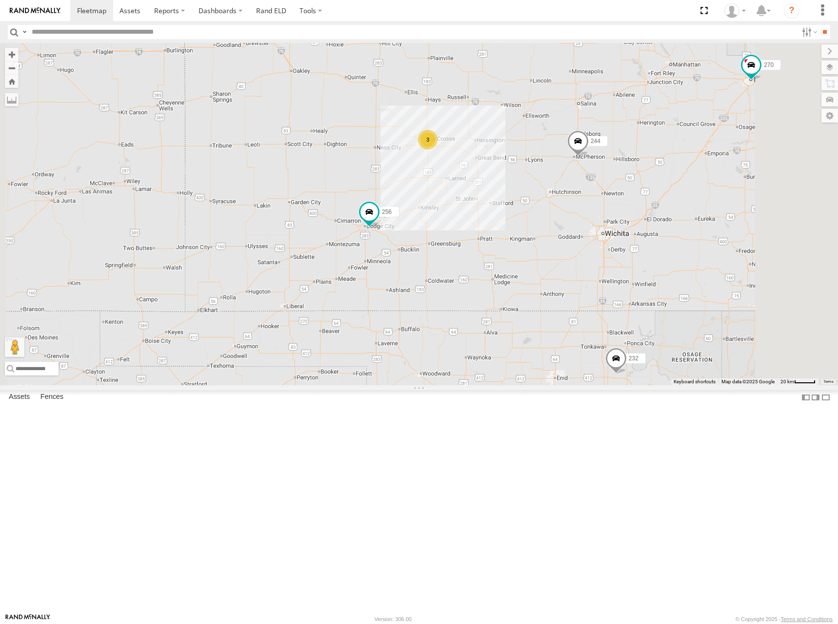
drag, startPoint x: 633, startPoint y: 306, endPoint x: 585, endPoint y: 298, distance: 49.1
click at [585, 298] on div "244 246 270 256 232 264 266 260 3" at bounding box center [419, 214] width 838 height 342
click at [90, 10] on span at bounding box center [91, 10] width 29 height 9
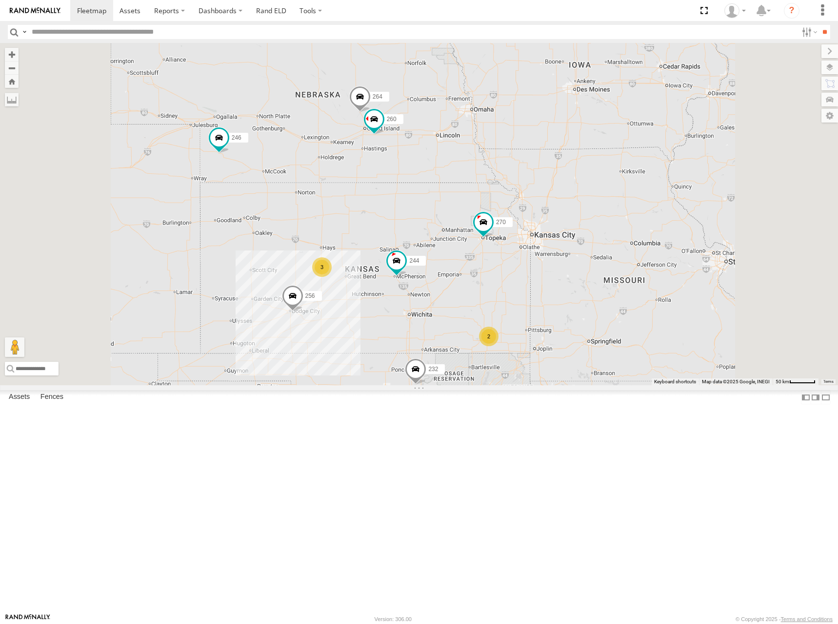
drag, startPoint x: 443, startPoint y: 282, endPoint x: 467, endPoint y: 245, distance: 43.6
click at [466, 245] on div "266 244 246 2 270 256 232 3 264 260" at bounding box center [419, 214] width 838 height 342
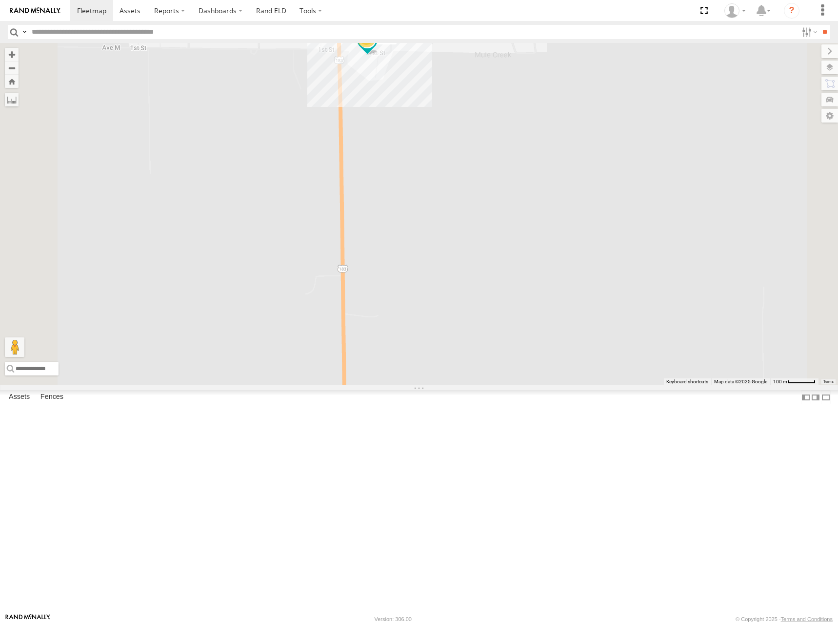
click at [376, 47] on div "2" at bounding box center [367, 38] width 20 height 20
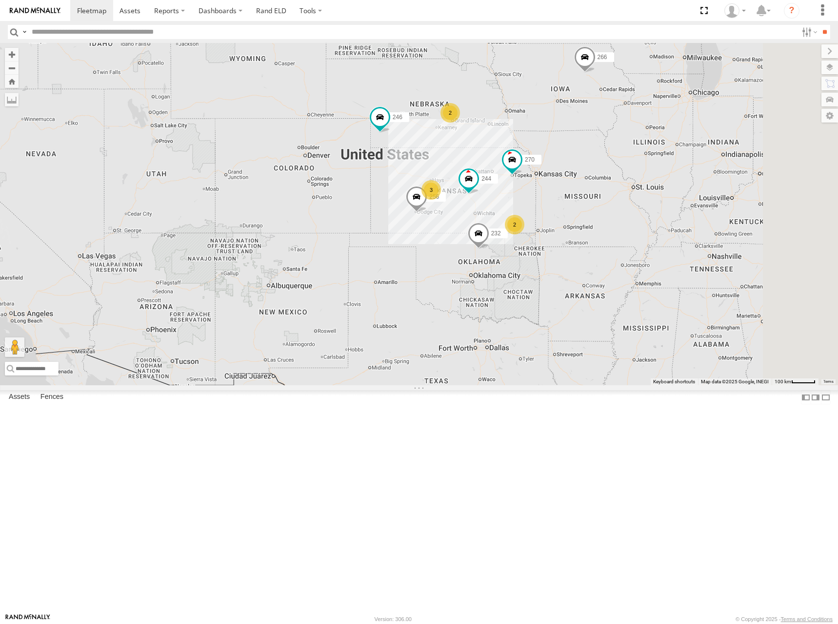
drag, startPoint x: 740, startPoint y: 357, endPoint x: 596, endPoint y: 317, distance: 149.1
click at [596, 317] on div "266 244 246 270 256 232 2 3 2" at bounding box center [419, 214] width 838 height 342
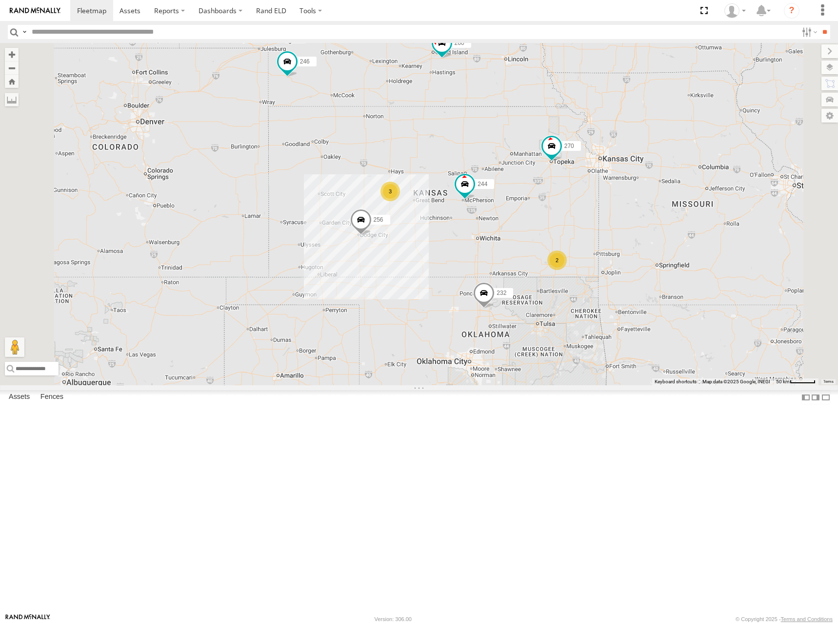
drag, startPoint x: 606, startPoint y: 296, endPoint x: 630, endPoint y: 300, distance: 24.8
click at [630, 300] on div "266 244 246 270 256 232 2 3 264 260" at bounding box center [419, 214] width 838 height 342
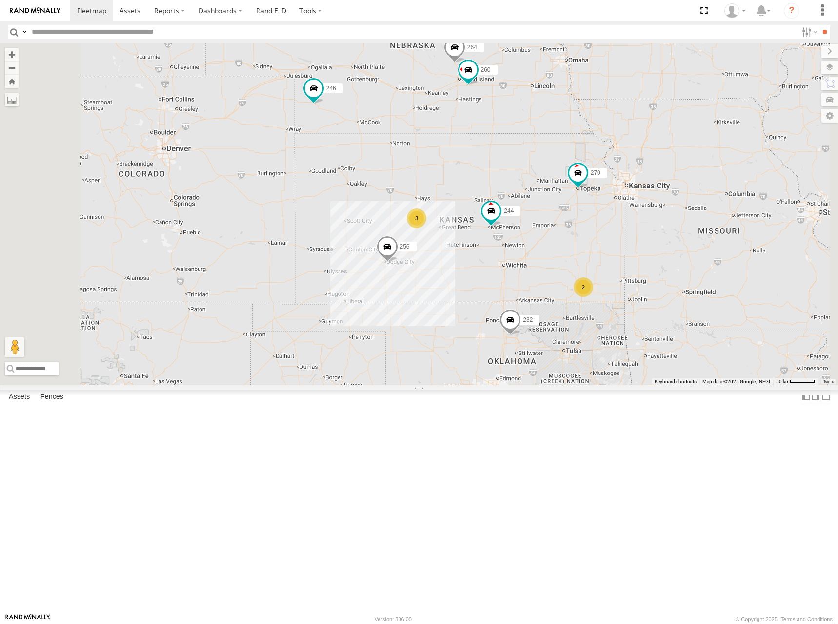
drag, startPoint x: 599, startPoint y: 238, endPoint x: 626, endPoint y: 265, distance: 38.0
click at [626, 265] on div "266 244 246 270 256 232 2 3 264 260" at bounding box center [419, 214] width 838 height 342
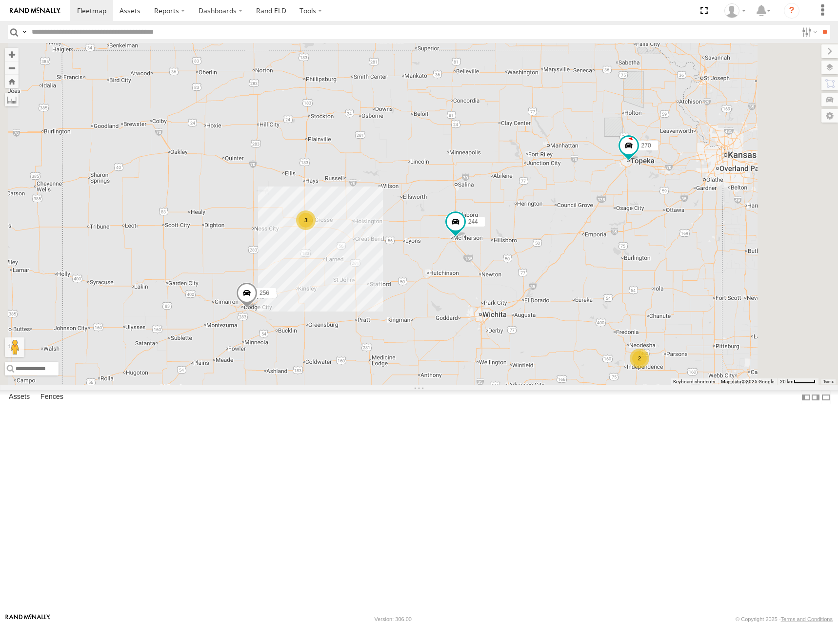
drag, startPoint x: 626, startPoint y: 242, endPoint x: 613, endPoint y: 116, distance: 127.4
click at [611, 110] on div "266 244 246 270 256 232 264 260 2 3" at bounding box center [419, 214] width 838 height 342
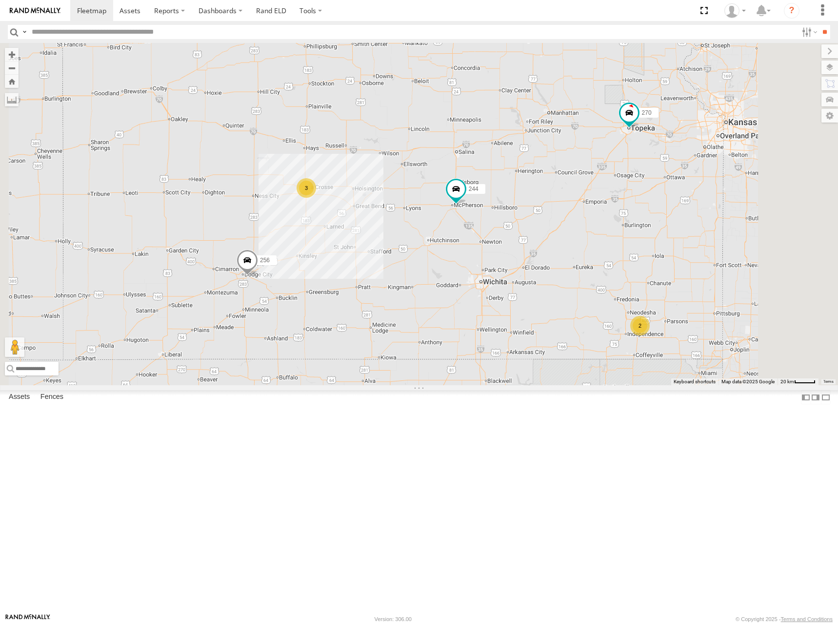
drag, startPoint x: 644, startPoint y: 254, endPoint x: 644, endPoint y: 205, distance: 48.8
click at [644, 205] on div "266 244 246 270 256 232 264 260 2 3" at bounding box center [419, 214] width 838 height 342
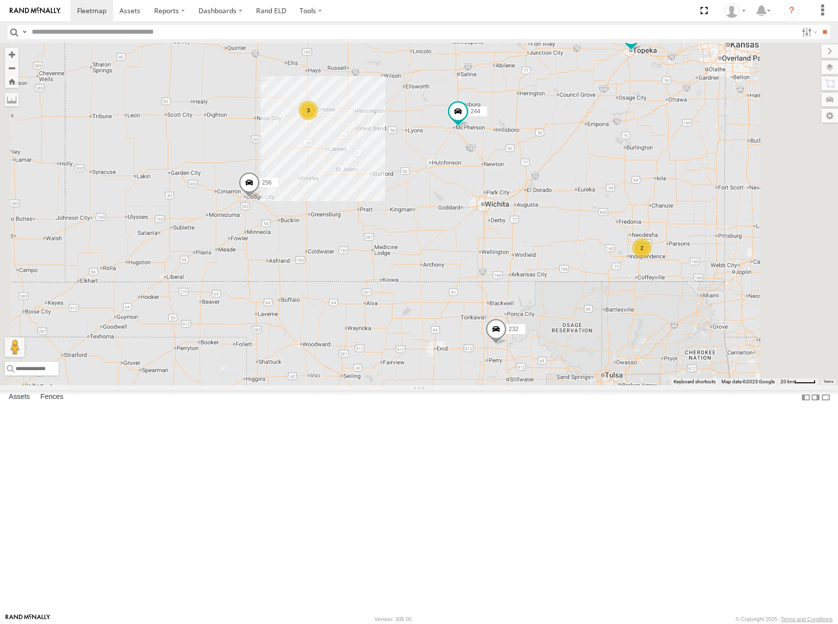
drag, startPoint x: 674, startPoint y: 250, endPoint x: 677, endPoint y: 207, distance: 42.5
click at [677, 207] on div "266 244 246 270 256 232 264 260 2 3" at bounding box center [419, 214] width 838 height 342
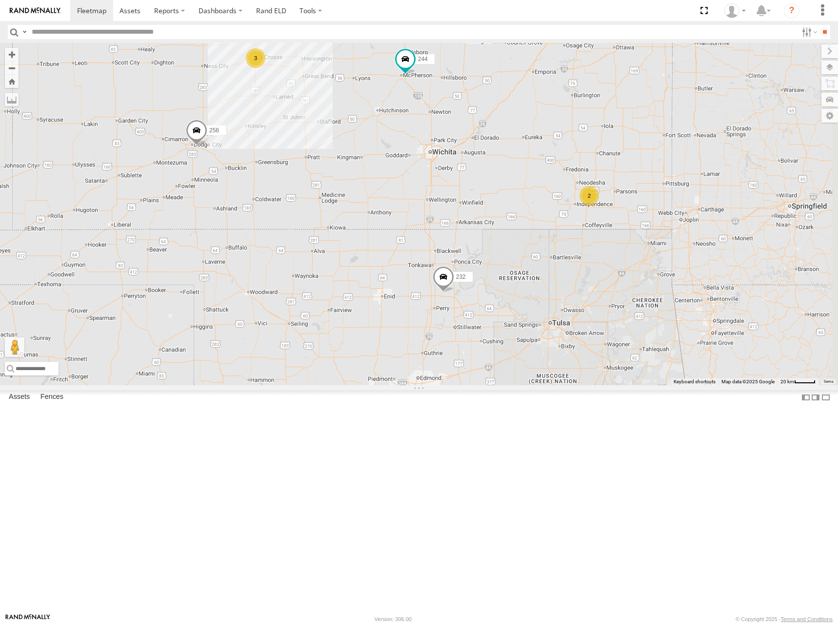
drag, startPoint x: 662, startPoint y: 256, endPoint x: 630, endPoint y: 222, distance: 46.6
click at [630, 222] on div "266 244 246 270 256 232 264 260 2 3" at bounding box center [419, 214] width 838 height 342
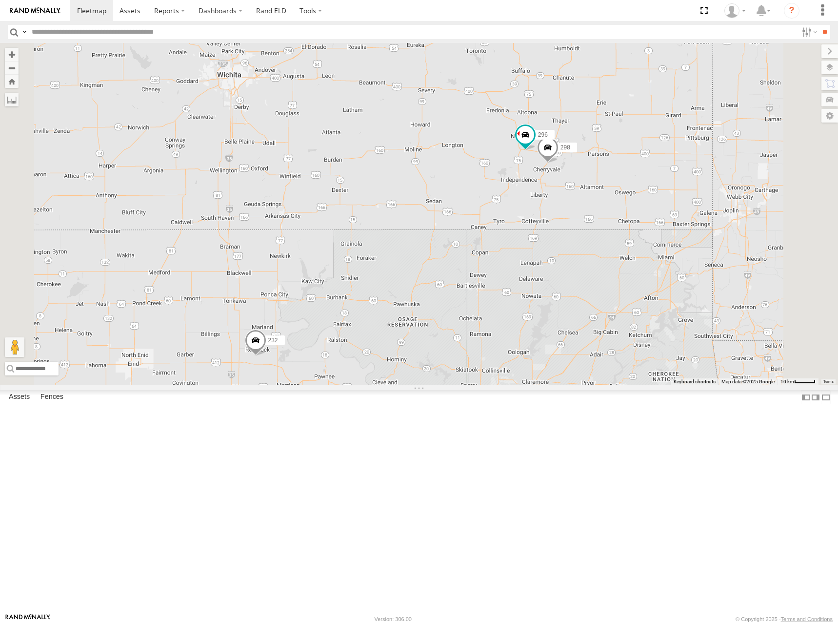
drag, startPoint x: 688, startPoint y: 278, endPoint x: 686, endPoint y: 293, distance: 15.3
click at [686, 293] on div "266 244 246 270 256 232 264 260 298 296" at bounding box center [419, 214] width 838 height 342
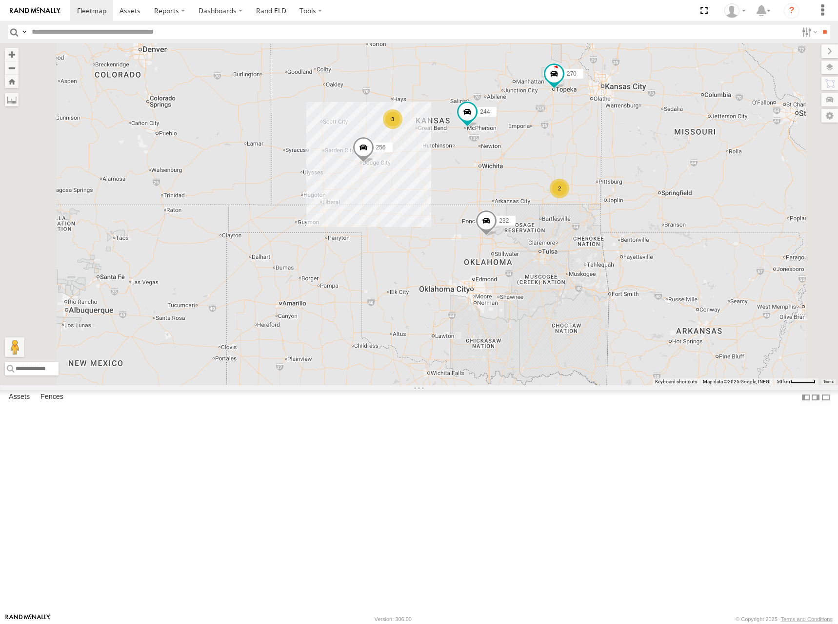
drag, startPoint x: 640, startPoint y: 187, endPoint x: 647, endPoint y: 216, distance: 29.7
click at [647, 216] on div "266 244 246 270 256 232 264 260 2 3" at bounding box center [419, 214] width 838 height 342
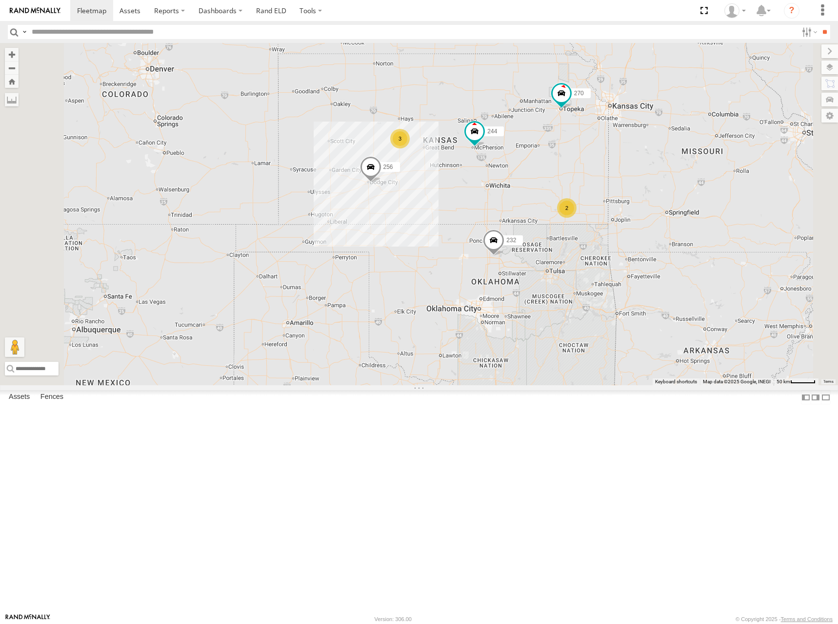
drag, startPoint x: 663, startPoint y: 166, endPoint x: 668, endPoint y: 178, distance: 12.9
click at [668, 178] on div "266 244 246 270 256 232 264 260 2 3" at bounding box center [419, 214] width 838 height 342
drag, startPoint x: 656, startPoint y: 200, endPoint x: 660, endPoint y: 211, distance: 12.3
click at [660, 211] on div "266 244 246 270 256 232 264 260 2 3" at bounding box center [419, 214] width 838 height 342
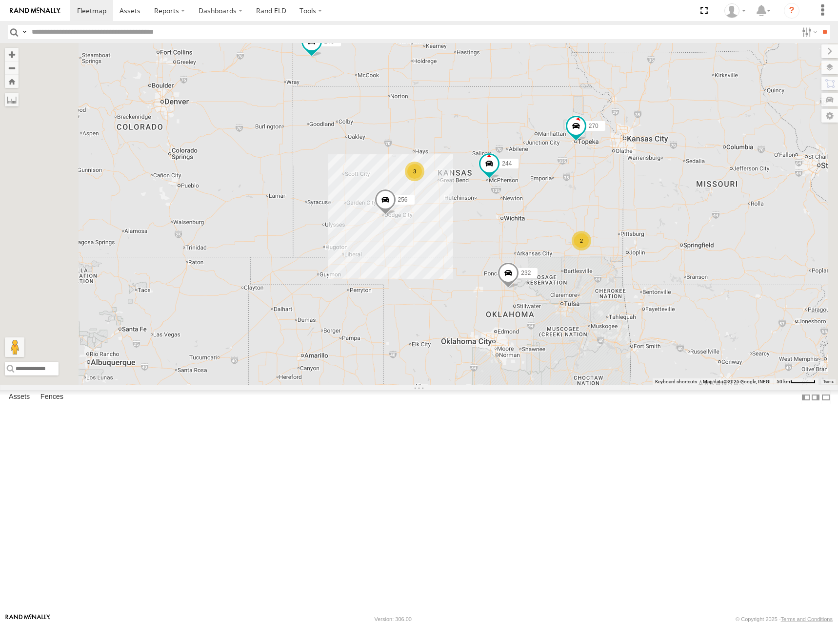
drag, startPoint x: 618, startPoint y: 156, endPoint x: 635, endPoint y: 189, distance: 36.9
click at [635, 189] on div "266 244 246 270 256 232 264 260 2 3" at bounding box center [419, 214] width 838 height 342
